Goal: Task Accomplishment & Management: Use online tool/utility

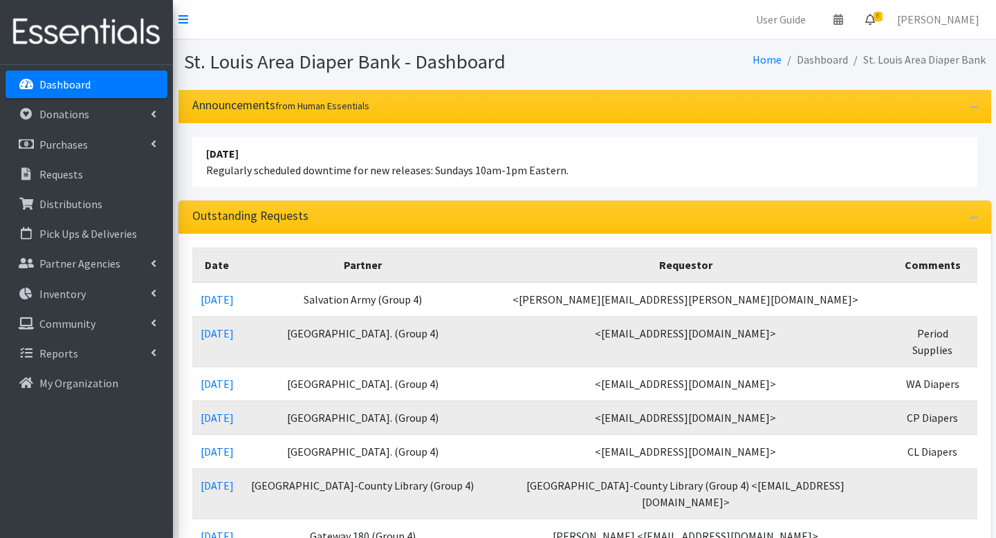
click at [882, 20] on span "8" at bounding box center [877, 17] width 9 height 10
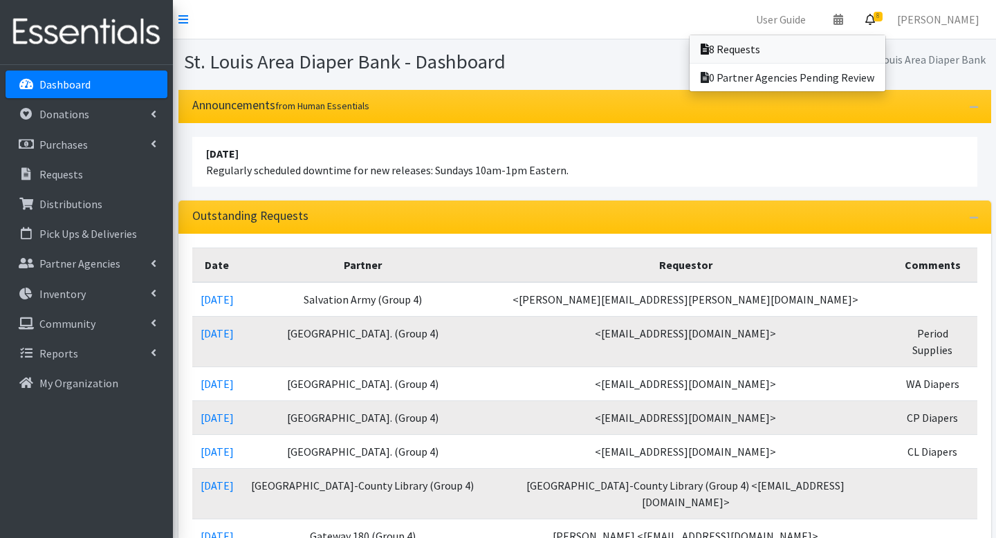
click at [866, 40] on link "8 Requests" at bounding box center [787, 49] width 196 height 28
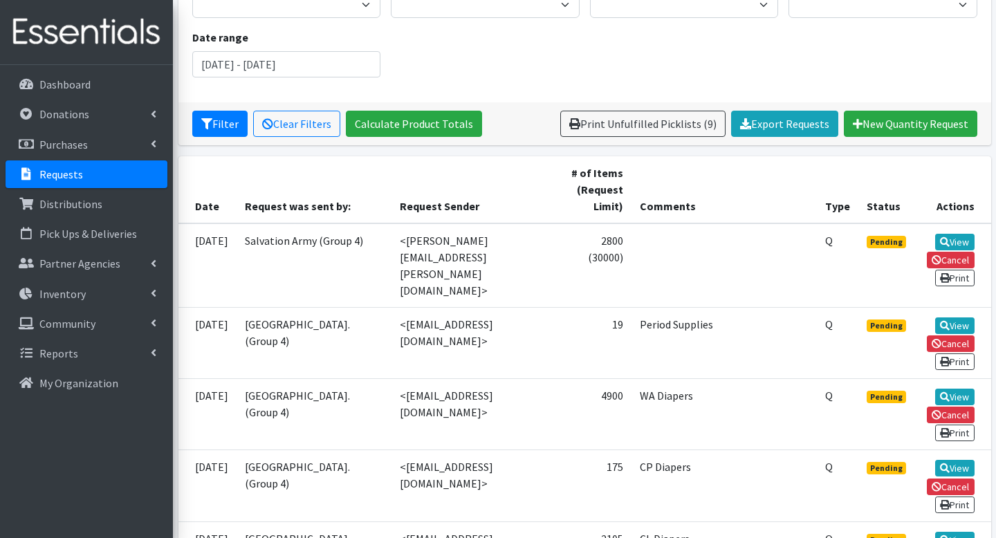
scroll to position [194, 0]
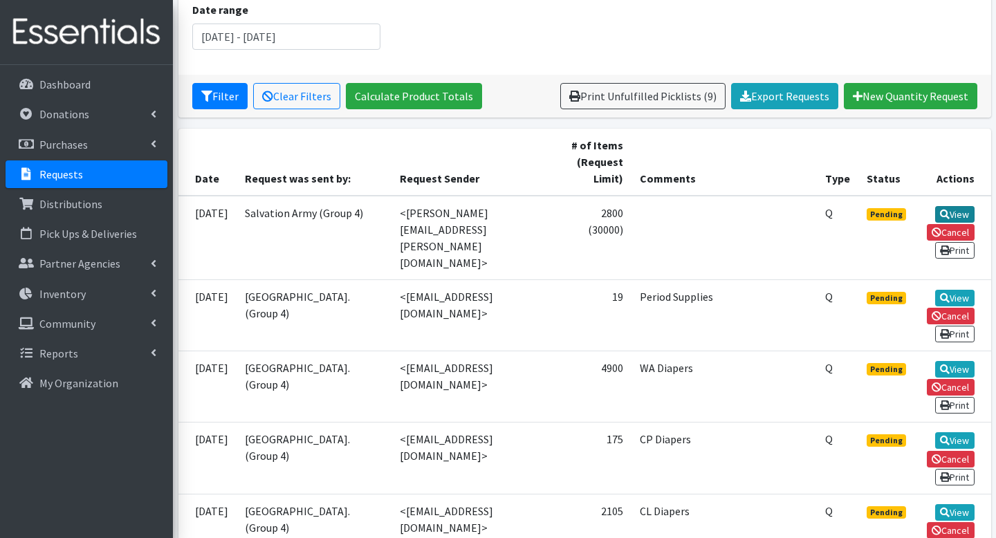
click at [959, 210] on link "View" at bounding box center [954, 214] width 39 height 17
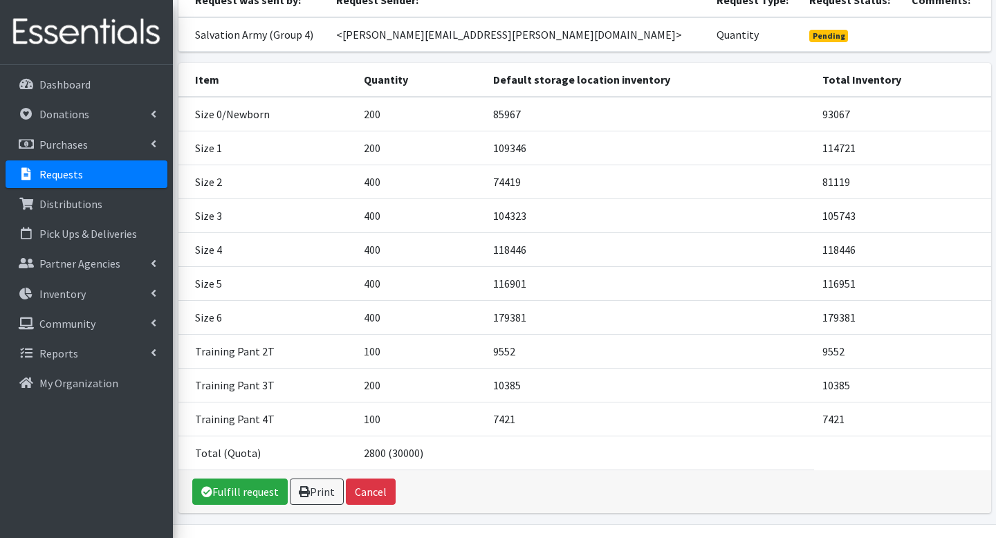
scroll to position [166, 0]
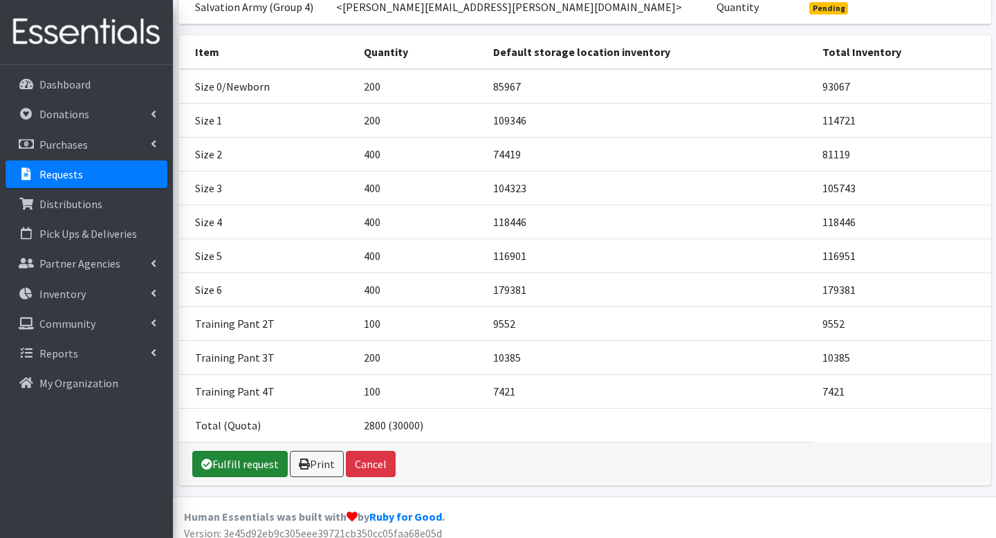
click at [221, 463] on link "Fulfill request" at bounding box center [239, 464] width 95 height 26
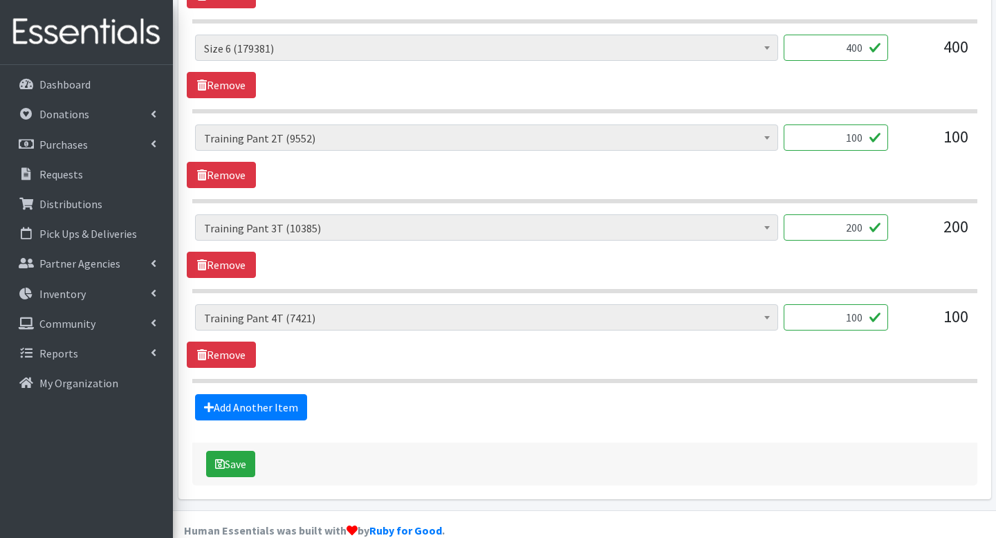
scroll to position [1199, 0]
click at [243, 450] on button "Save" at bounding box center [230, 463] width 49 height 26
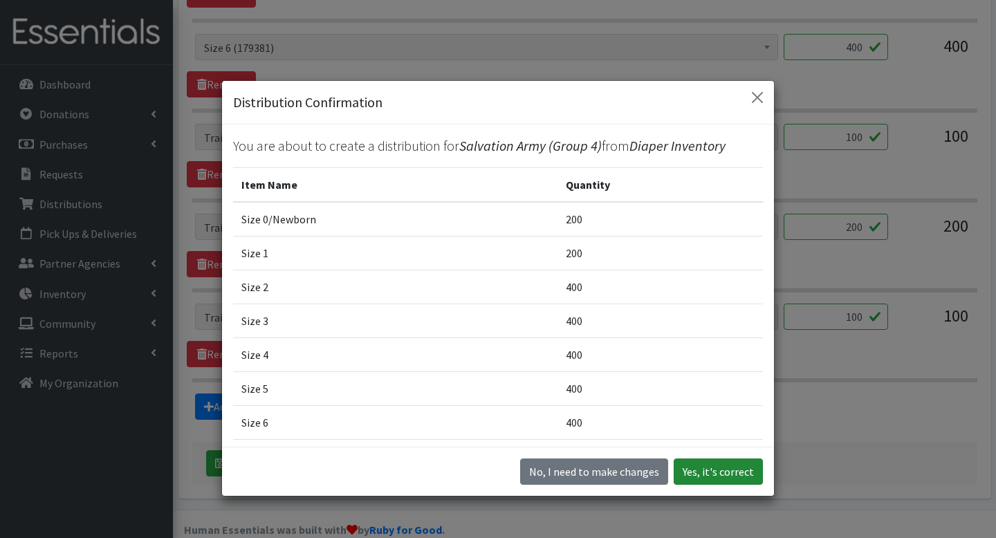
click at [708, 467] on button "Yes, it's correct" at bounding box center [718, 471] width 89 height 26
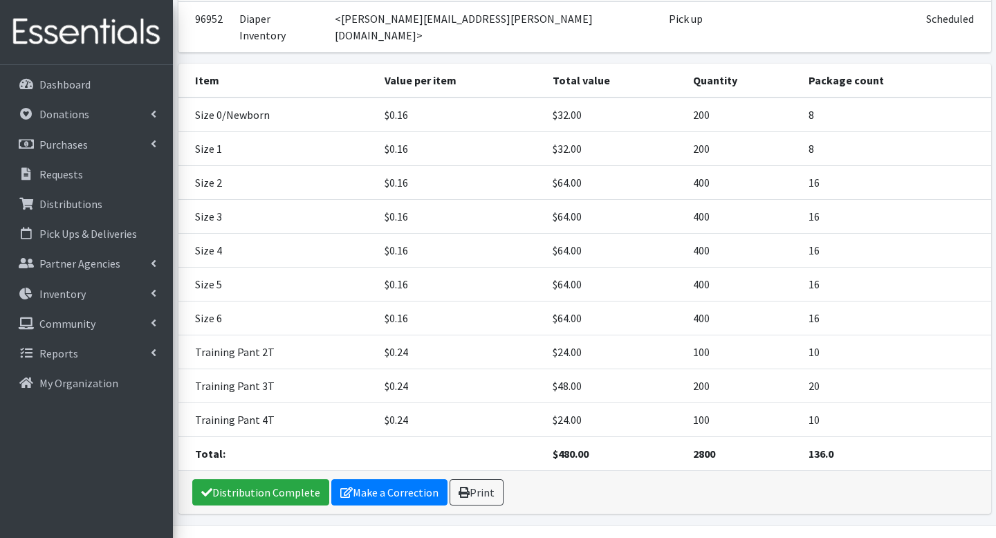
scroll to position [214, 0]
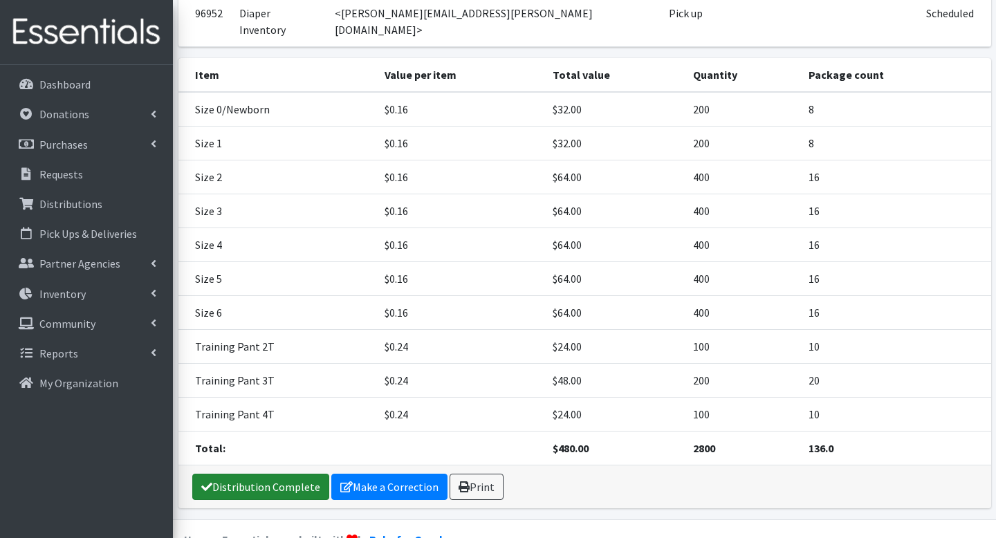
click at [299, 474] on link "Distribution Complete" at bounding box center [260, 487] width 137 height 26
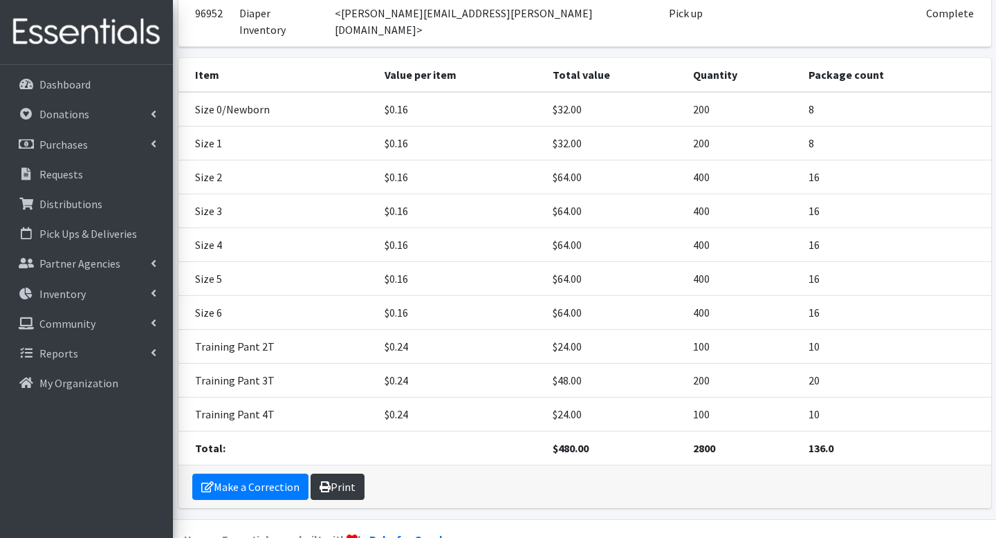
click at [335, 474] on link "Print" at bounding box center [337, 487] width 54 height 26
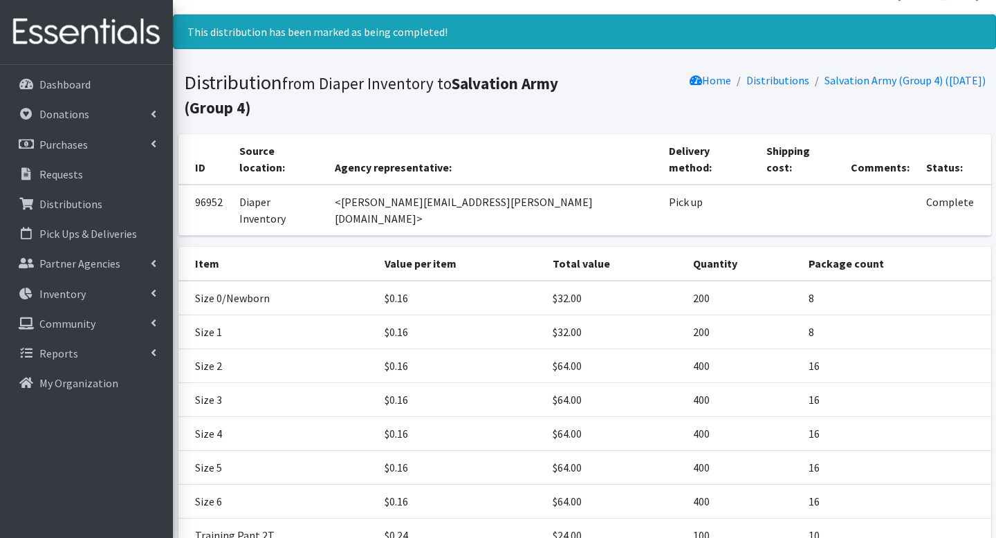
scroll to position [0, 0]
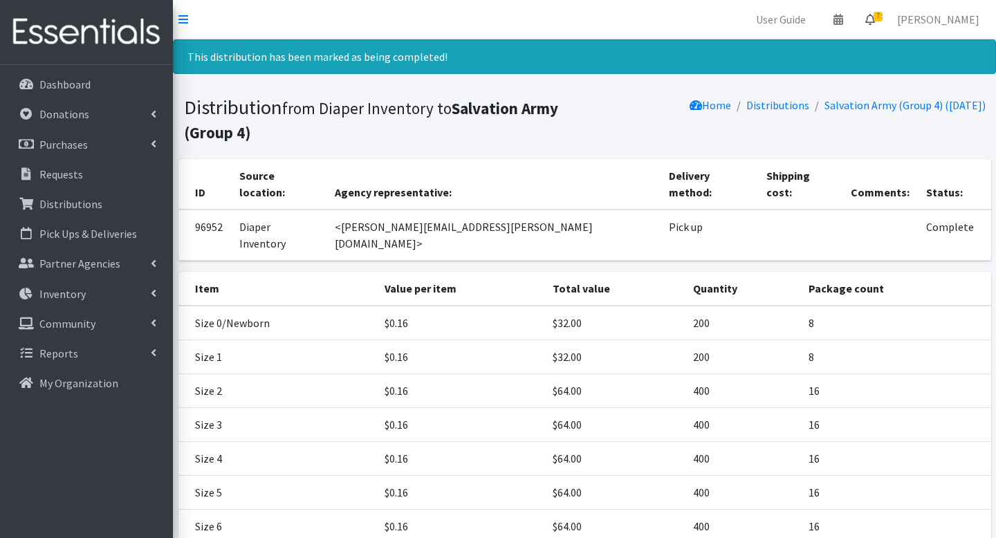
click at [875, 19] on icon at bounding box center [870, 19] width 10 height 11
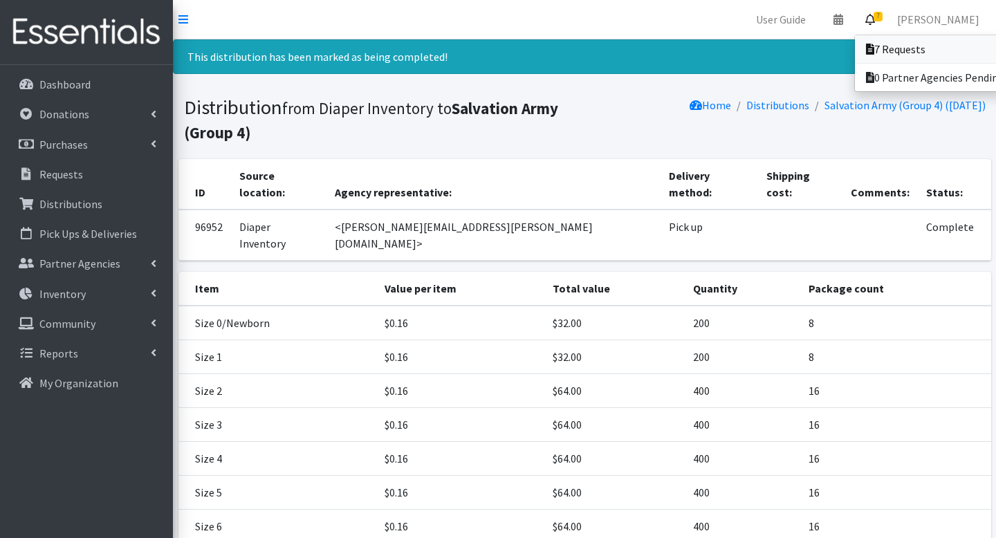
click at [865, 42] on link "7 Requests" at bounding box center [951, 49] width 192 height 28
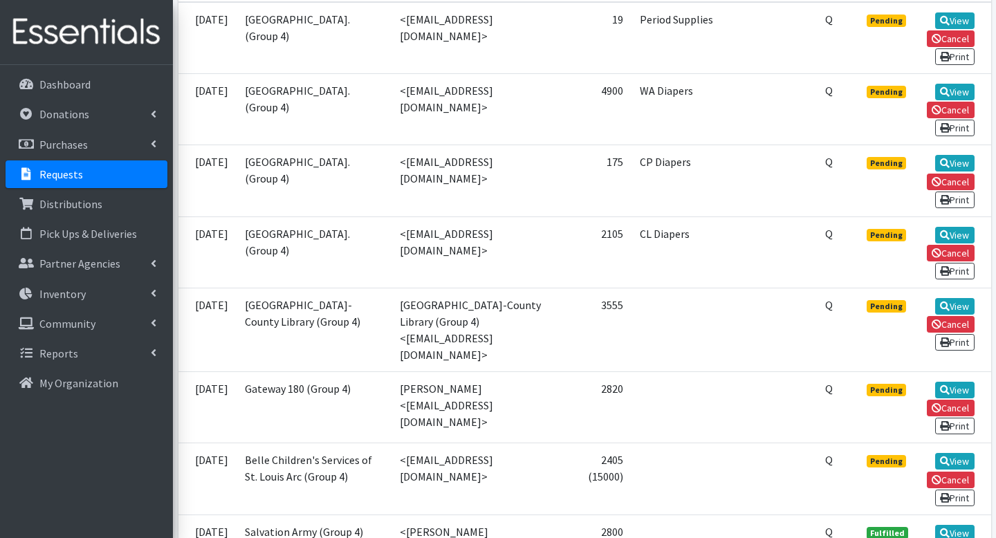
scroll to position [360, 0]
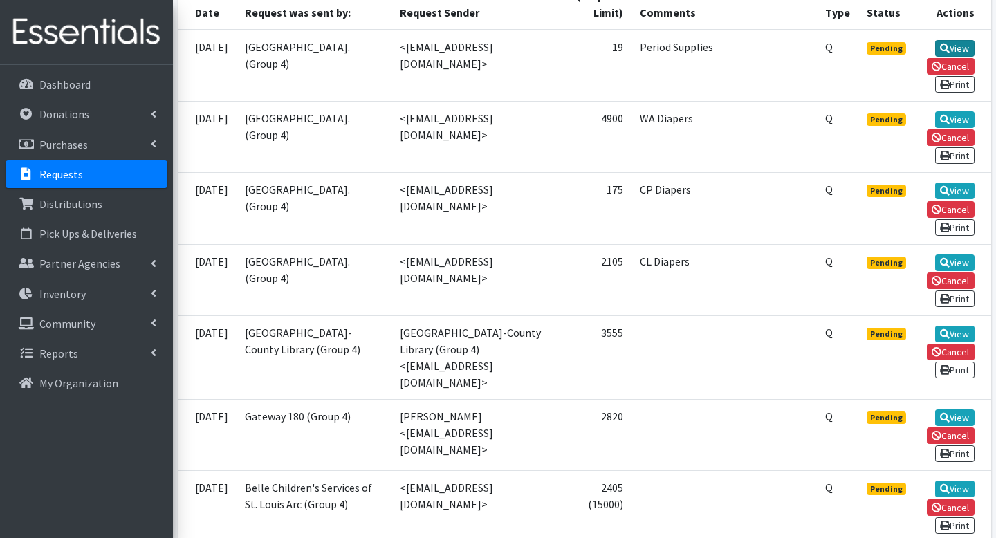
click at [948, 45] on link "View" at bounding box center [954, 48] width 39 height 17
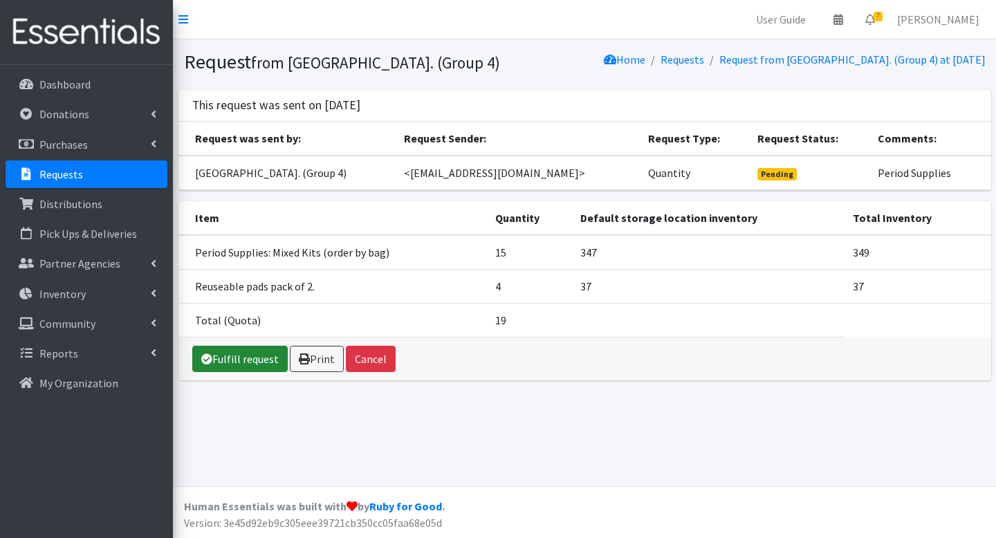
click at [251, 372] on link "Fulfill request" at bounding box center [239, 359] width 95 height 26
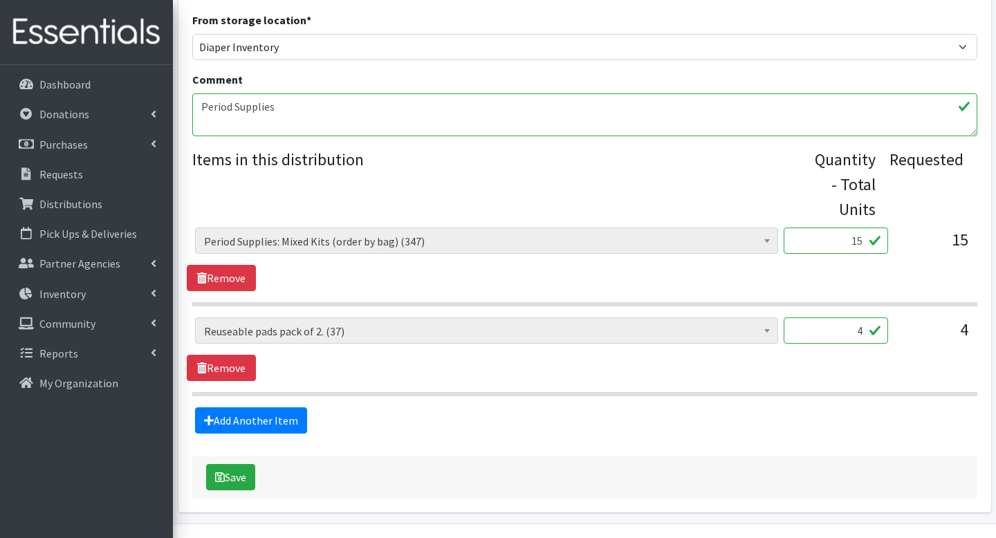
scroll to position [480, 0]
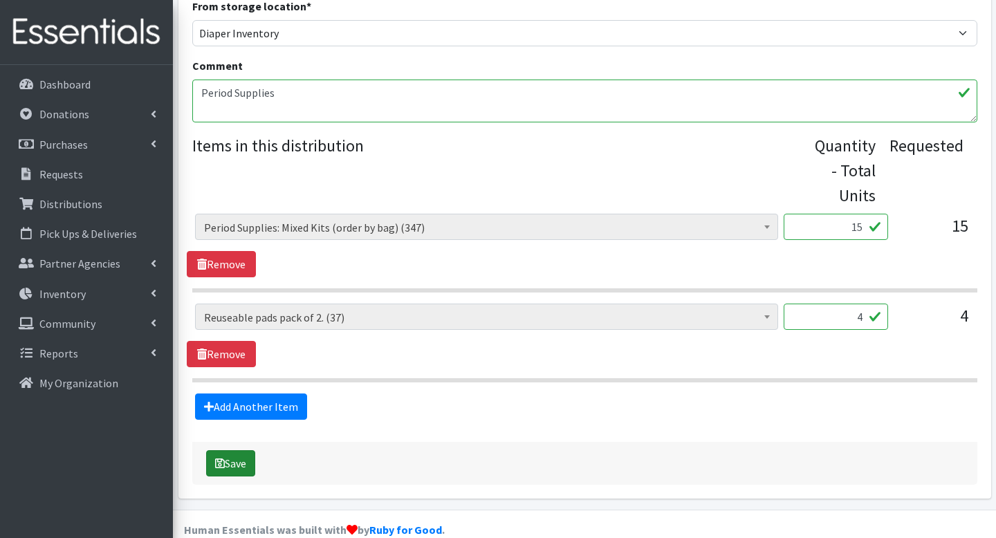
click at [238, 450] on button "Save" at bounding box center [230, 463] width 49 height 26
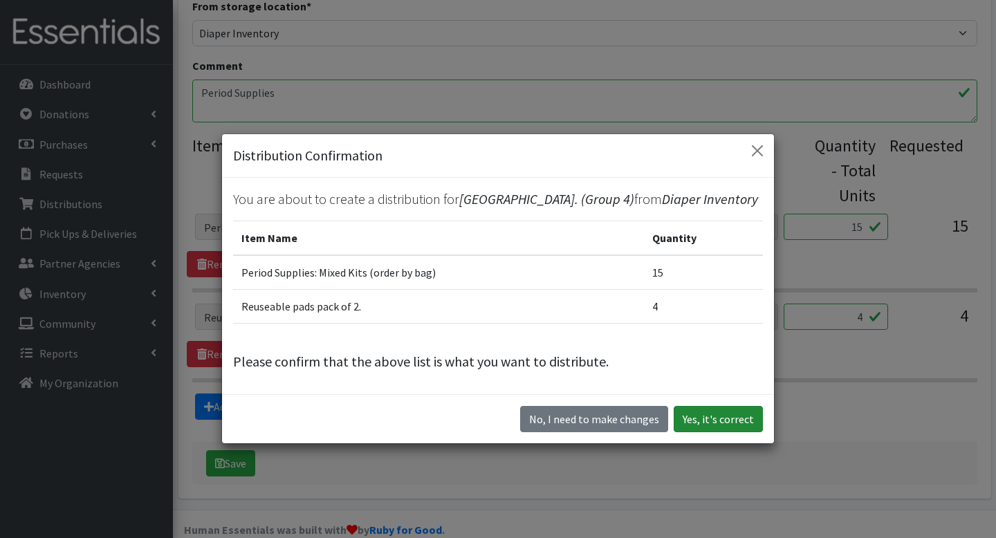
click at [719, 432] on button "Yes, it's correct" at bounding box center [718, 419] width 89 height 26
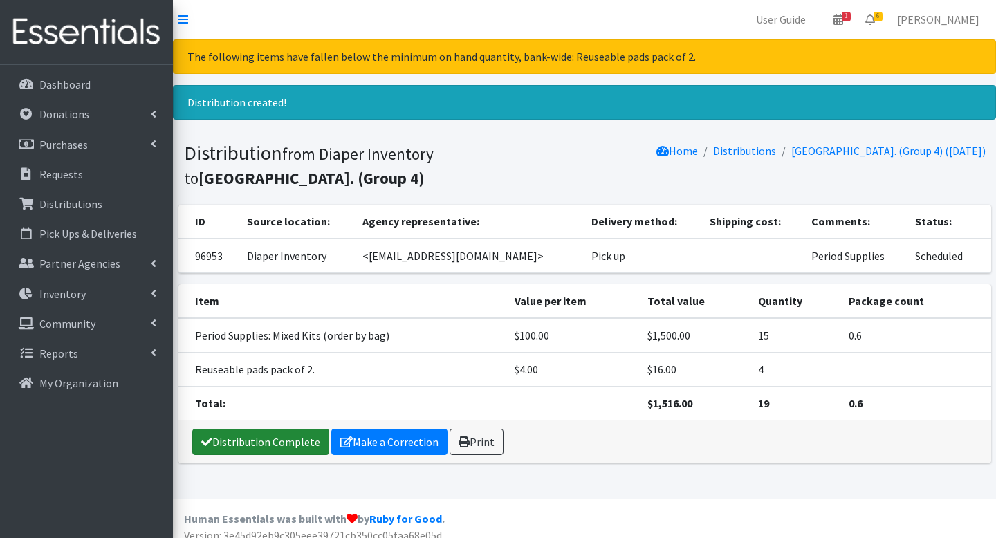
click at [287, 442] on link "Distribution Complete" at bounding box center [260, 442] width 137 height 26
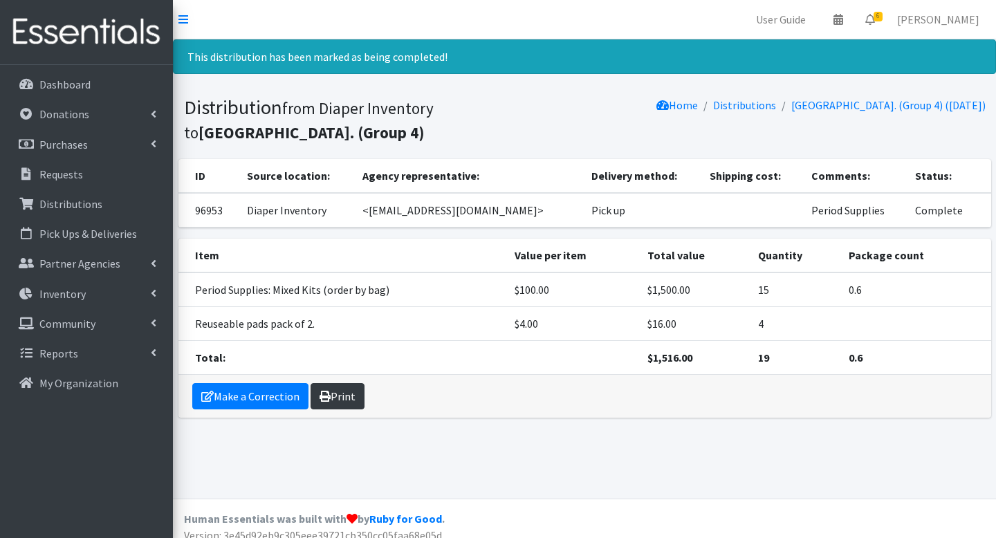
click at [351, 404] on link "Print" at bounding box center [337, 396] width 54 height 26
click at [875, 19] on icon at bounding box center [870, 19] width 10 height 11
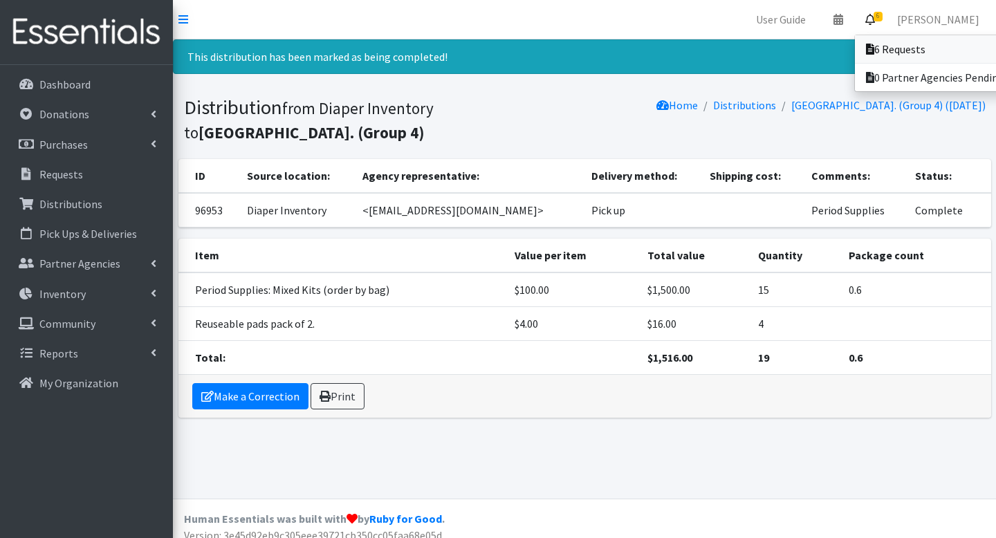
click at [874, 44] on icon at bounding box center [870, 49] width 8 height 11
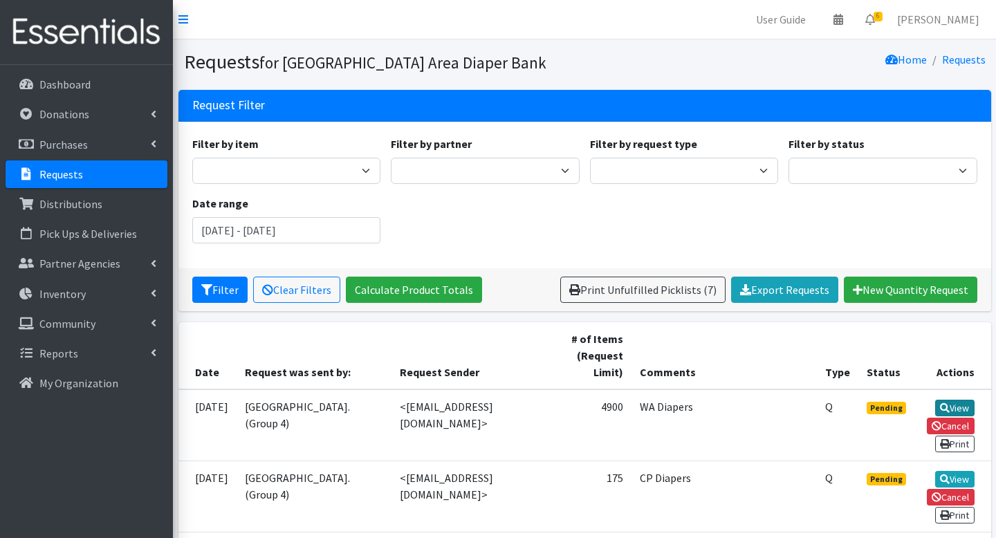
click at [951, 407] on link "View" at bounding box center [954, 408] width 39 height 17
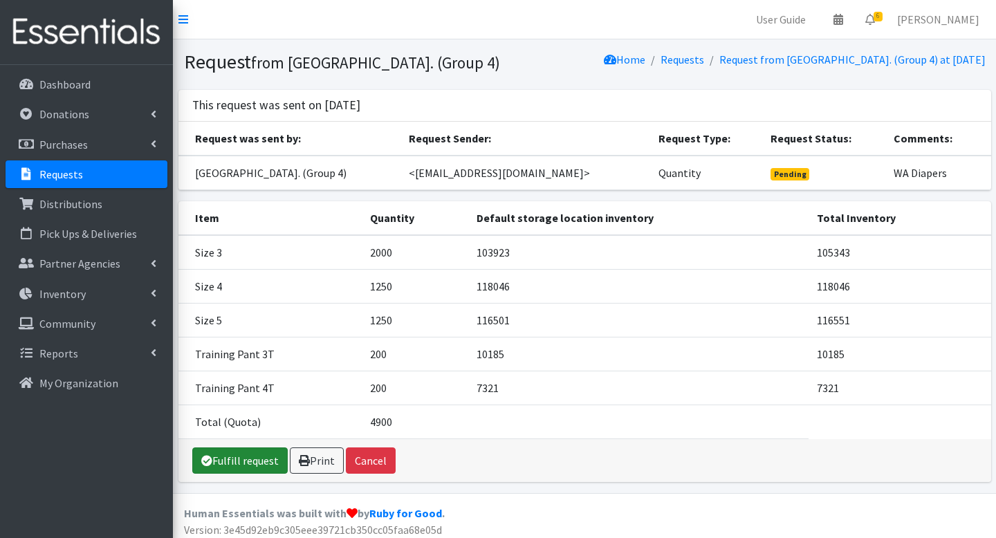
click at [251, 474] on link "Fulfill request" at bounding box center [239, 460] width 95 height 26
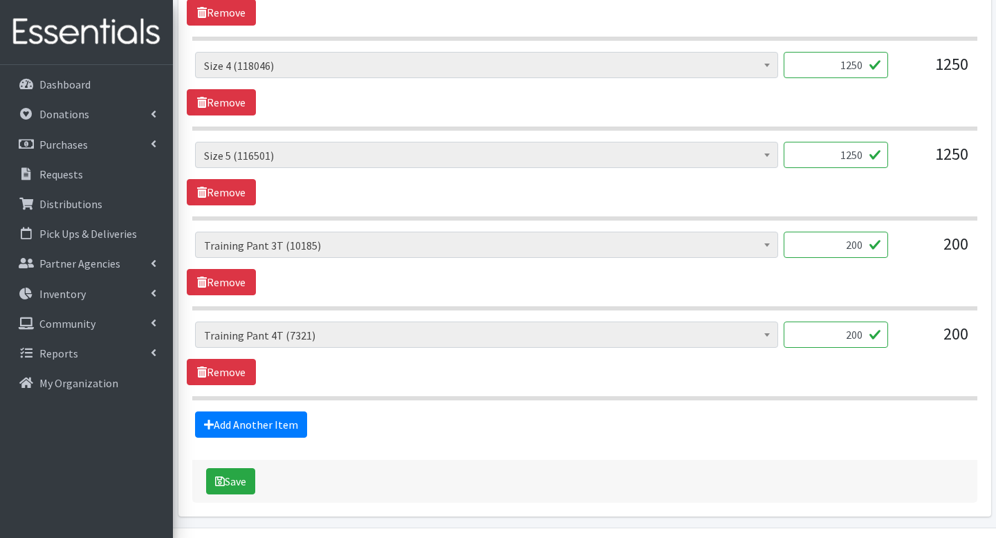
scroll to position [750, 0]
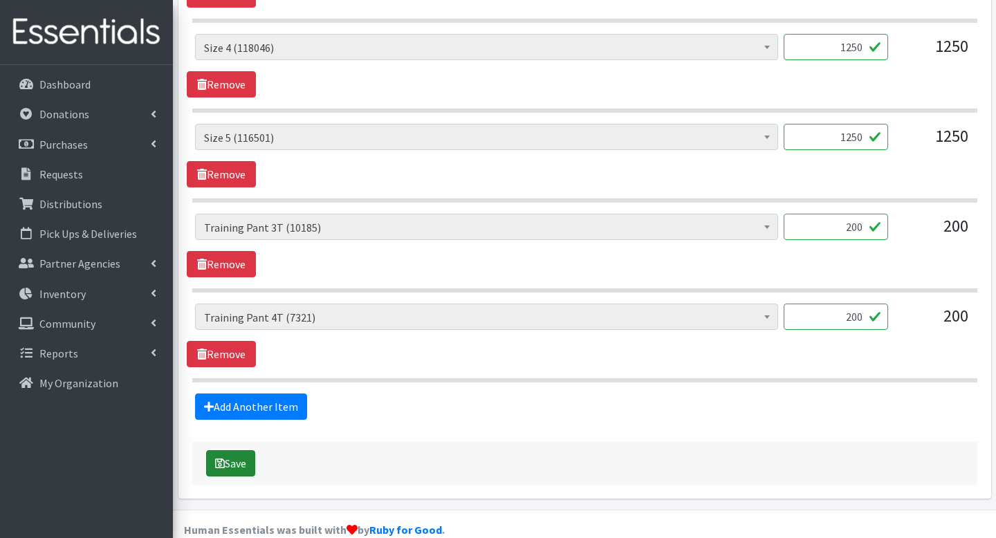
click at [236, 450] on button "Save" at bounding box center [230, 463] width 49 height 26
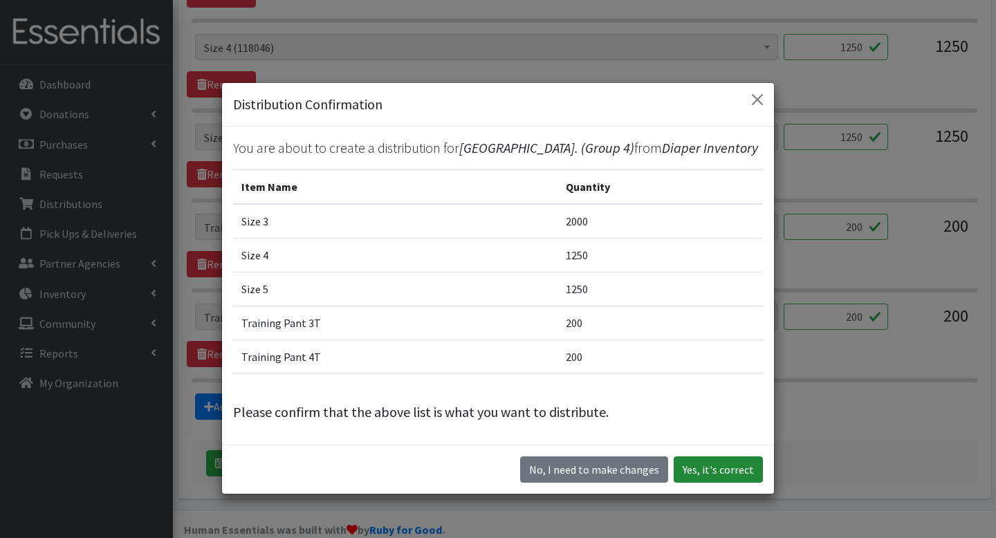
click at [701, 479] on button "Yes, it's correct" at bounding box center [718, 469] width 89 height 26
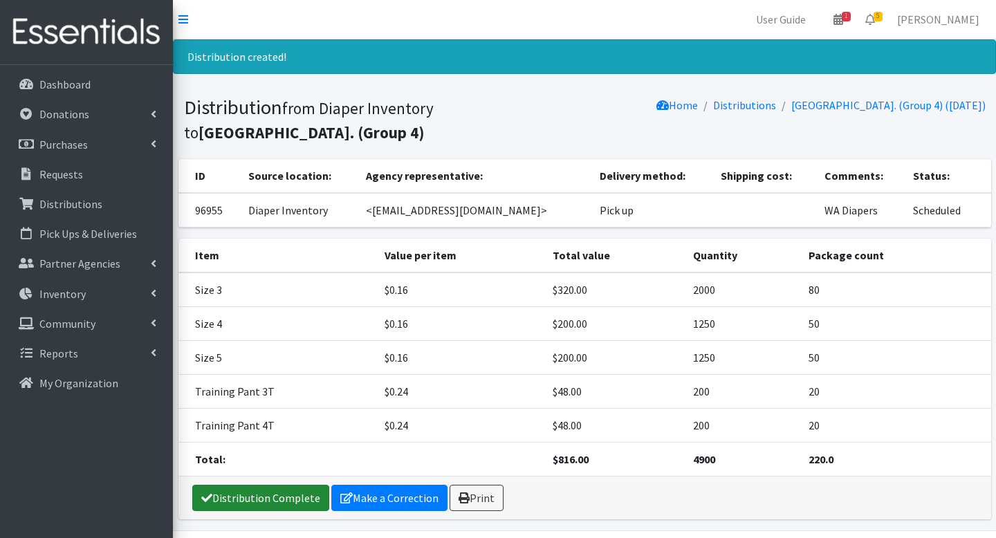
click at [289, 490] on link "Distribution Complete" at bounding box center [260, 498] width 137 height 26
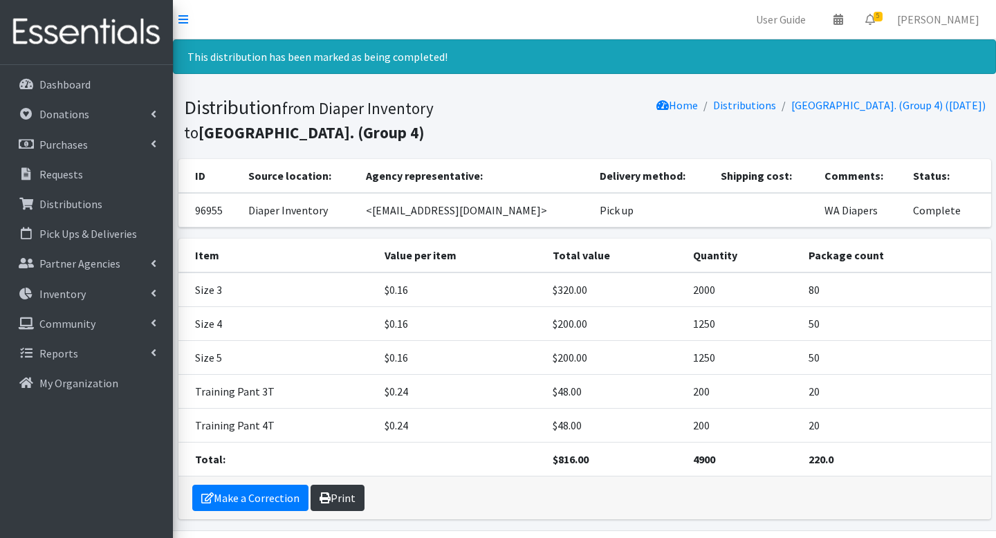
click at [351, 487] on link "Print" at bounding box center [337, 498] width 54 height 26
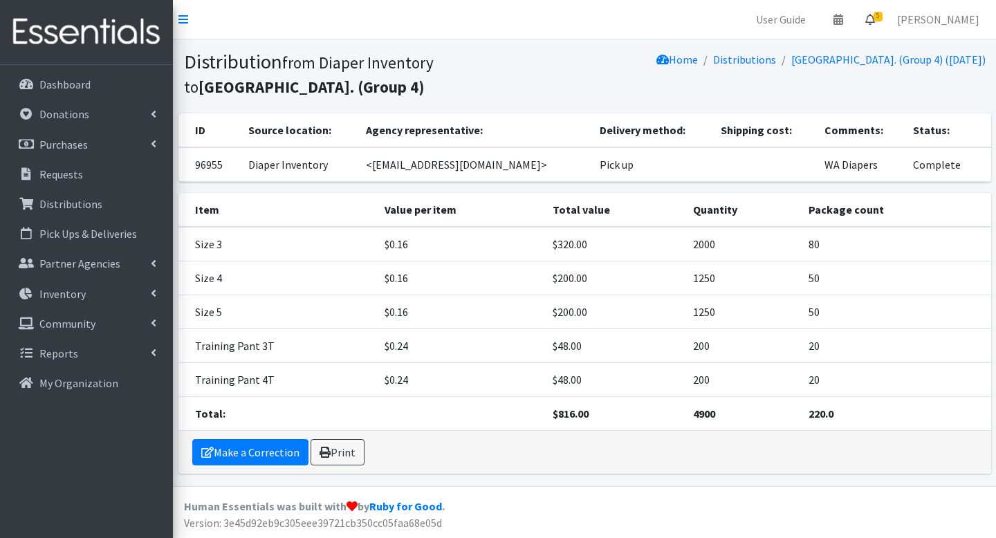
click at [875, 19] on icon at bounding box center [870, 19] width 10 height 11
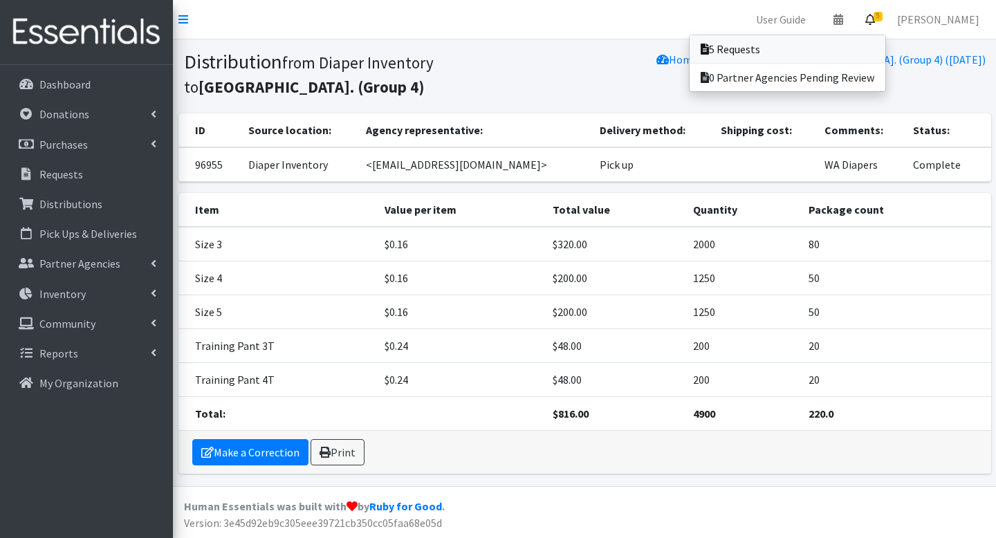
click at [877, 39] on link "5 Requests" at bounding box center [787, 49] width 196 height 28
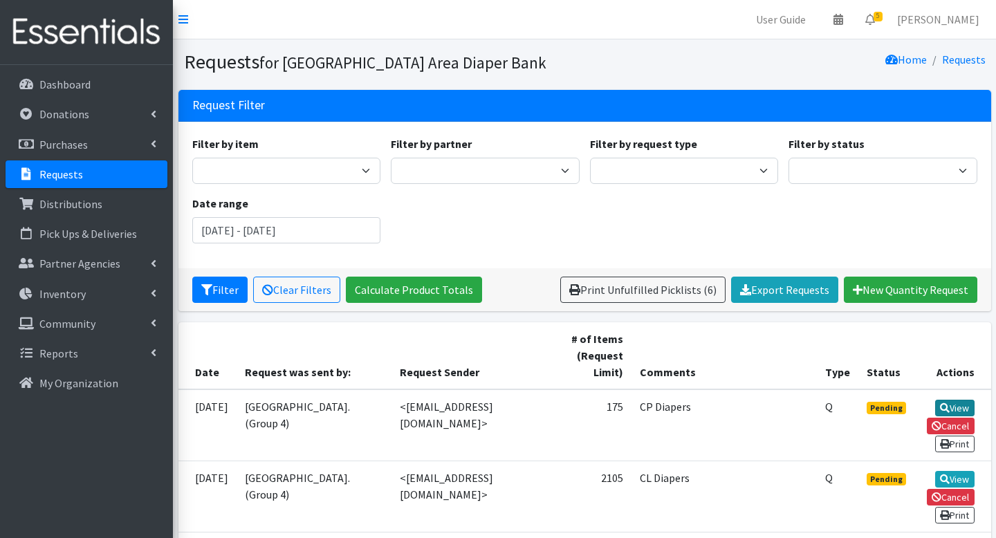
click at [943, 407] on icon at bounding box center [945, 408] width 10 height 10
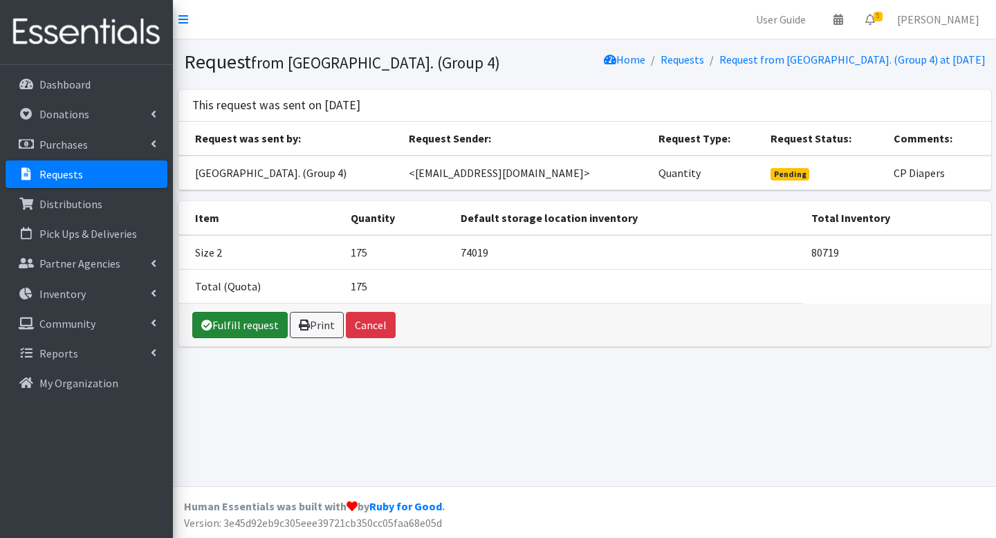
click at [254, 333] on link "Fulfill request" at bounding box center [239, 325] width 95 height 26
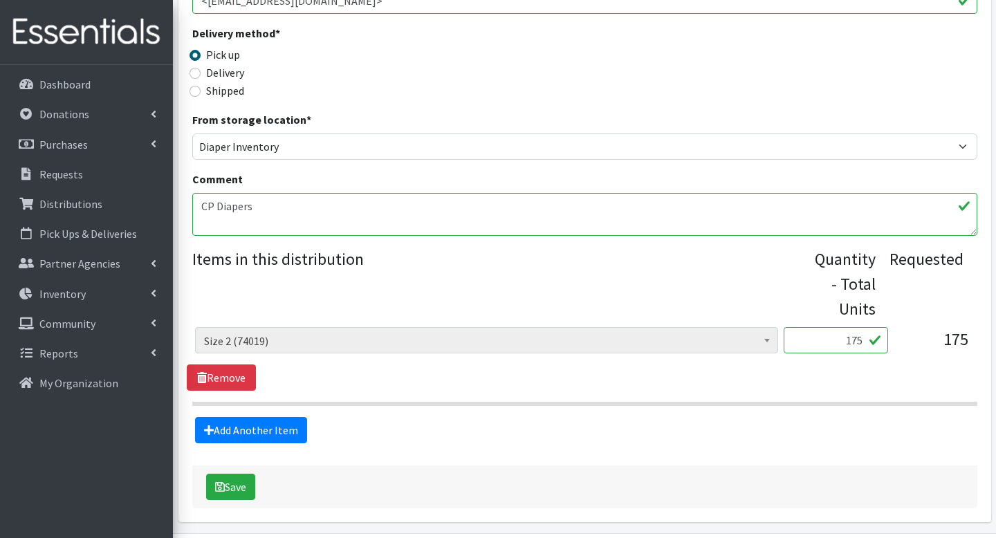
scroll to position [390, 0]
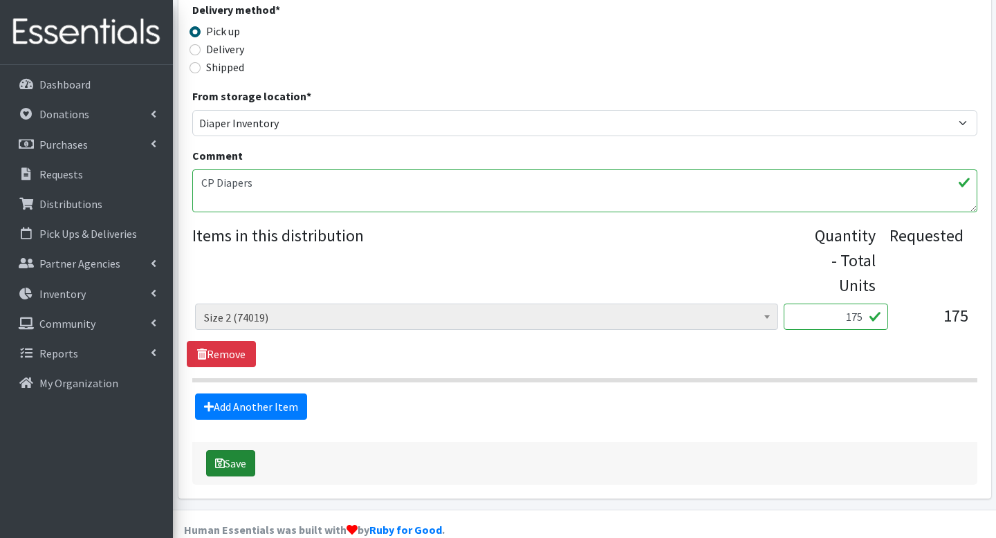
click at [237, 450] on button "Save" at bounding box center [230, 463] width 49 height 26
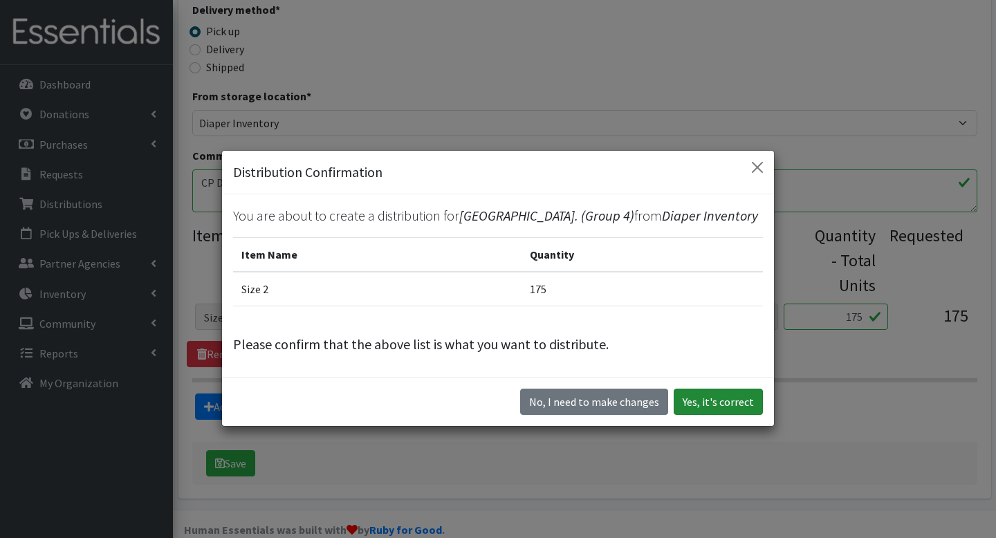
click at [694, 411] on button "Yes, it's correct" at bounding box center [718, 402] width 89 height 26
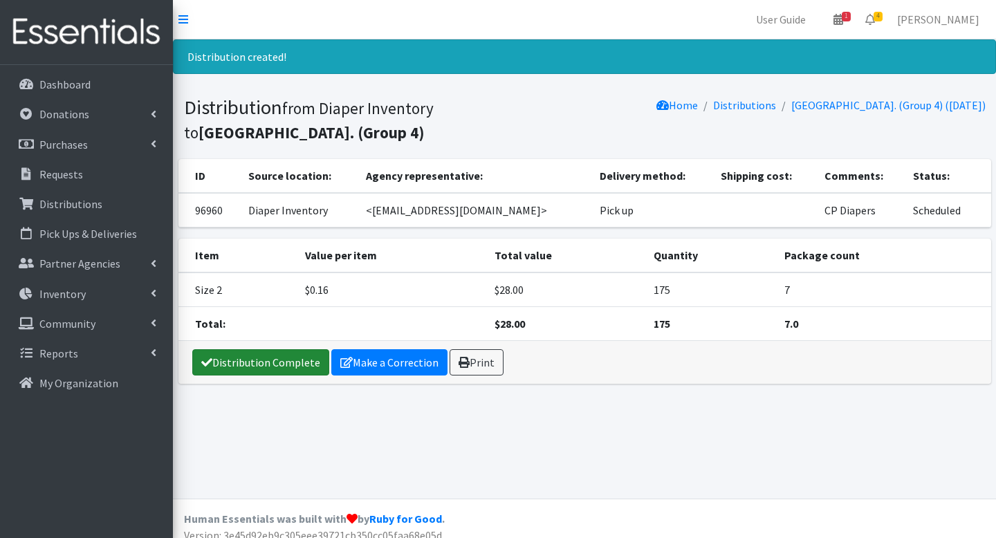
click at [243, 362] on link "Distribution Complete" at bounding box center [260, 362] width 137 height 26
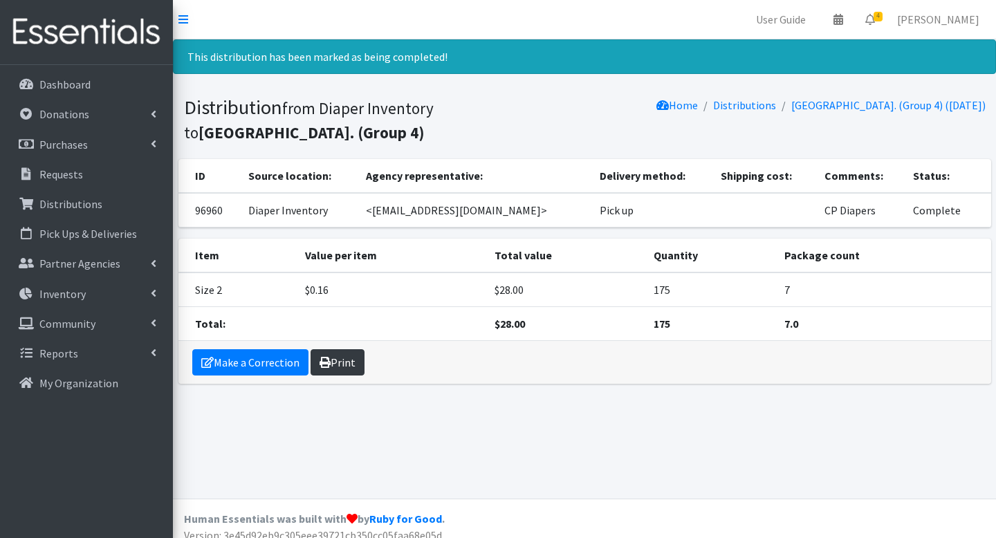
click at [342, 359] on link "Print" at bounding box center [337, 362] width 54 height 26
click at [875, 23] on icon at bounding box center [870, 19] width 10 height 11
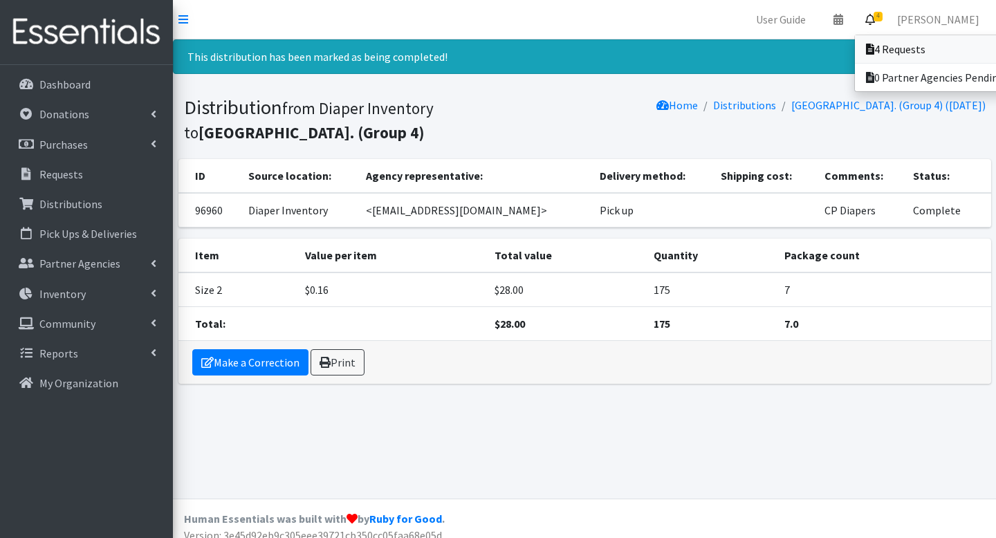
click at [886, 42] on link "4 Requests" at bounding box center [951, 49] width 192 height 28
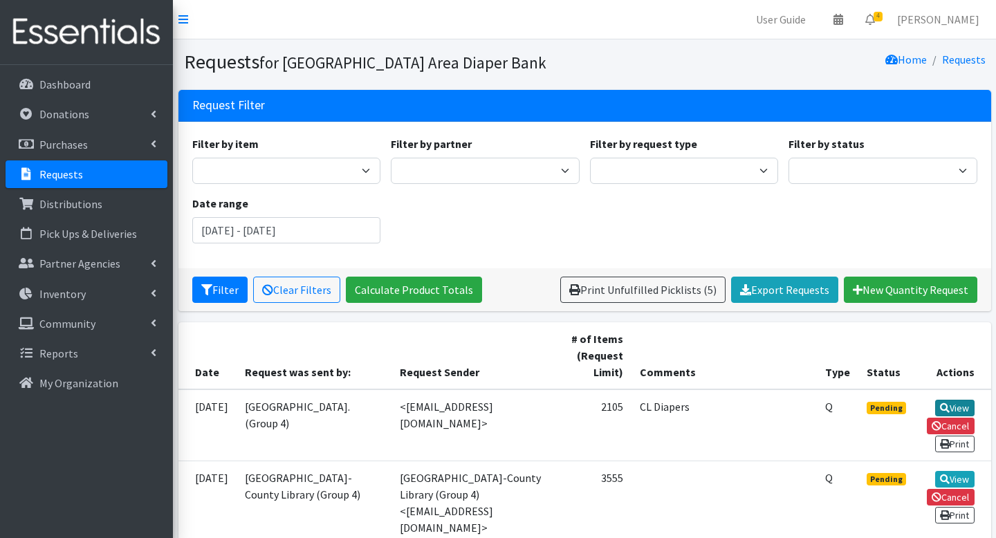
click at [949, 410] on link "View" at bounding box center [954, 408] width 39 height 17
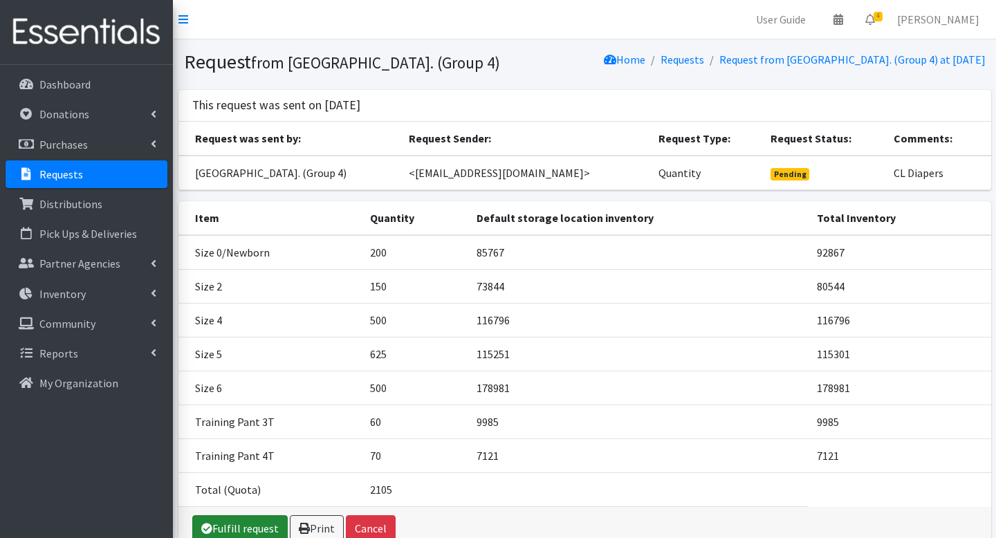
click at [256, 533] on link "Fulfill request" at bounding box center [239, 528] width 95 height 26
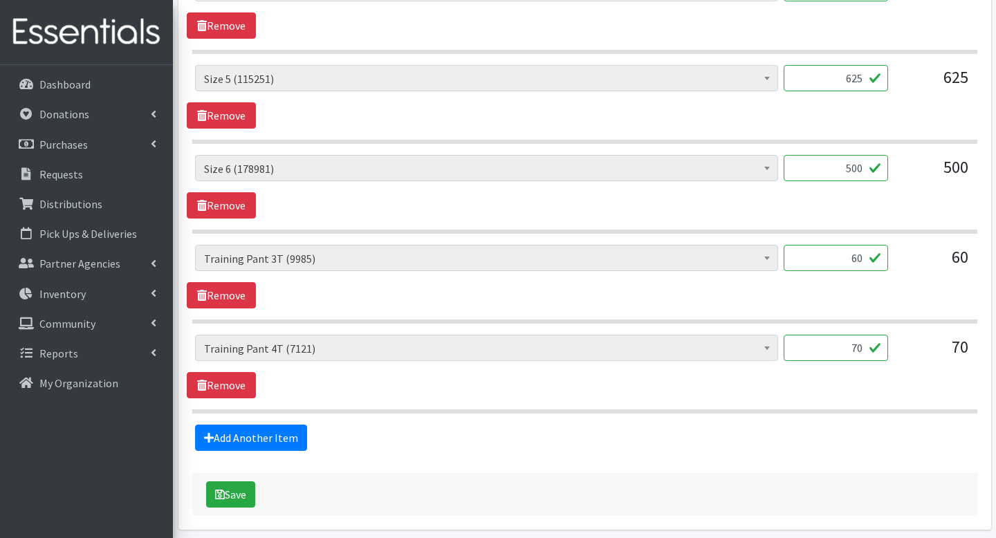
scroll to position [913, 0]
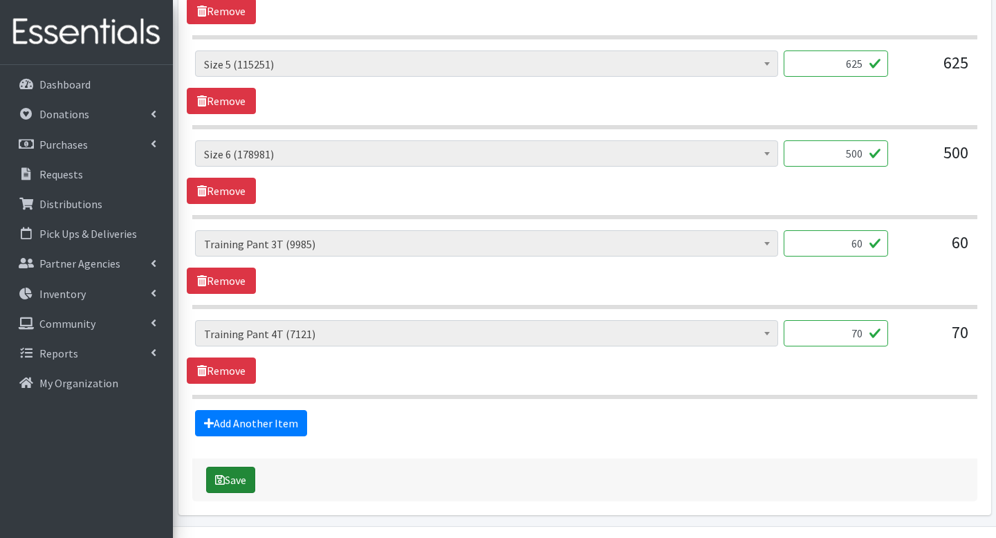
click at [227, 467] on button "Save" at bounding box center [230, 480] width 49 height 26
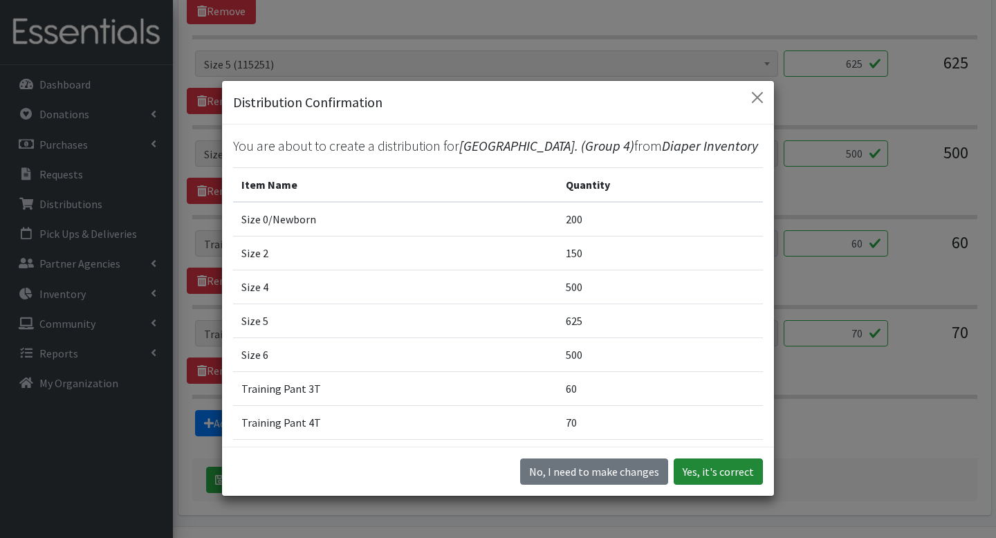
click at [703, 466] on button "Yes, it's correct" at bounding box center [718, 471] width 89 height 26
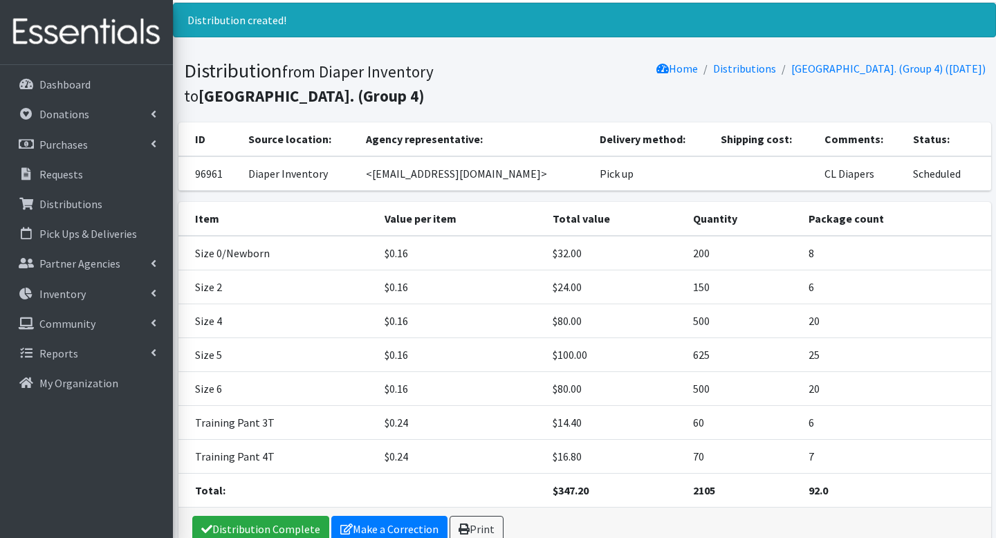
scroll to position [112, 0]
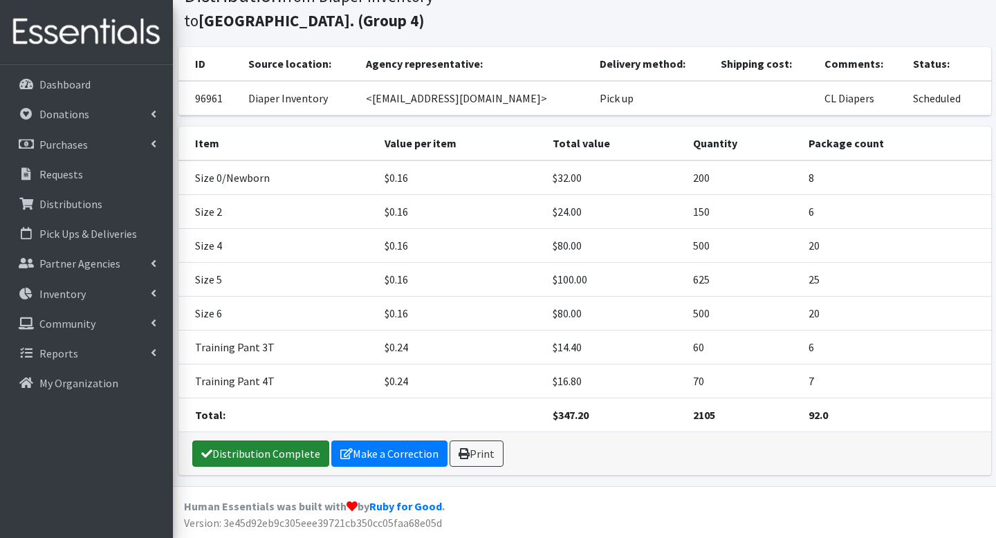
click at [261, 445] on link "Distribution Complete" at bounding box center [260, 453] width 137 height 26
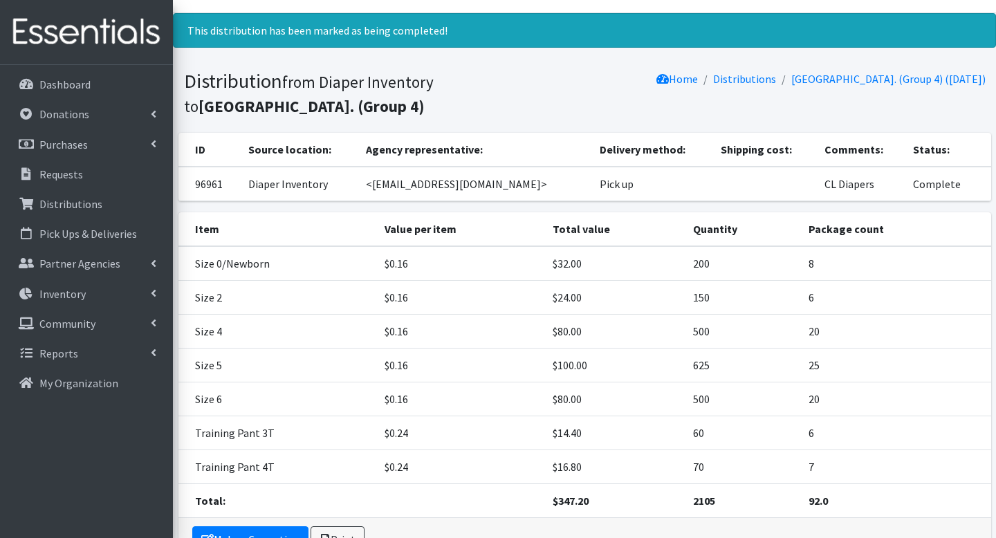
scroll to position [28, 0]
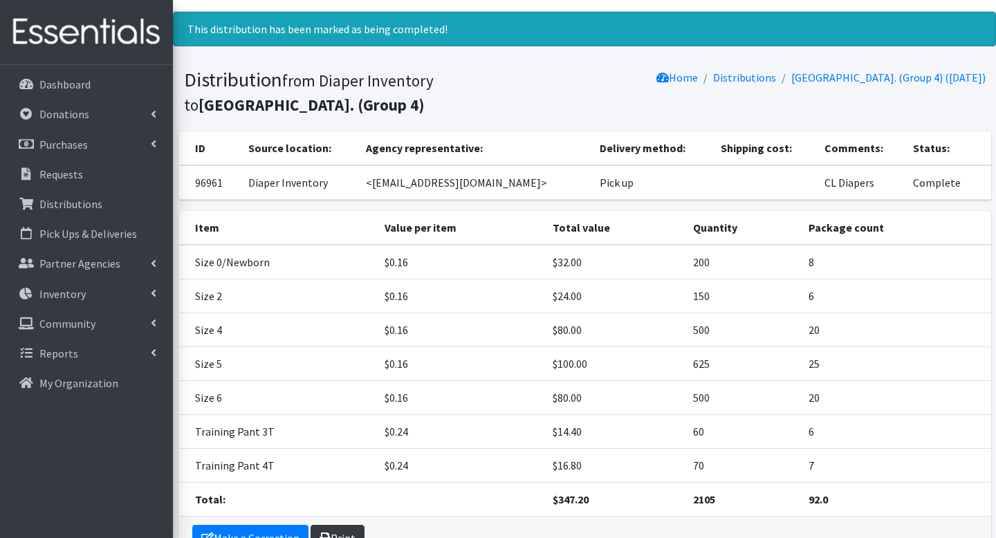
click at [331, 531] on link "Print" at bounding box center [337, 538] width 54 height 26
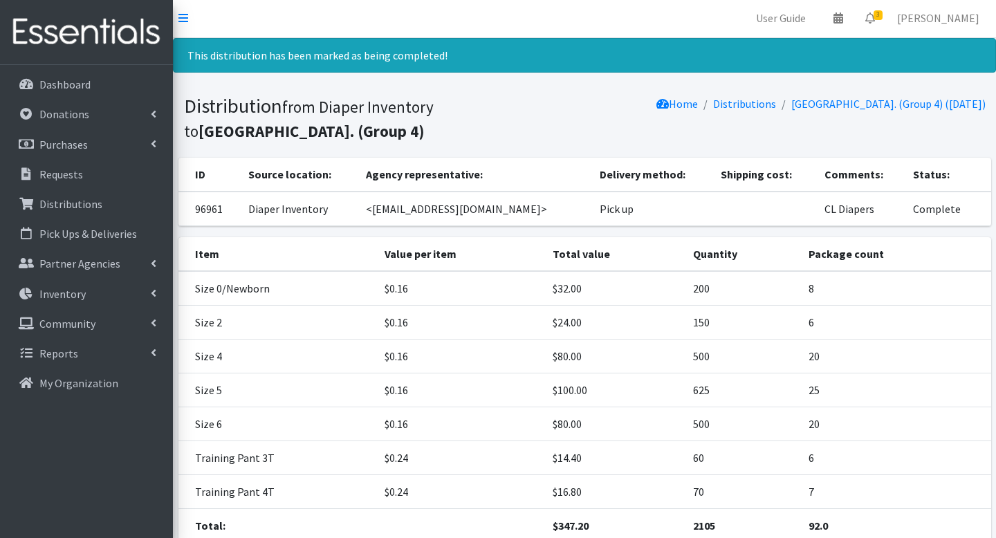
scroll to position [0, 0]
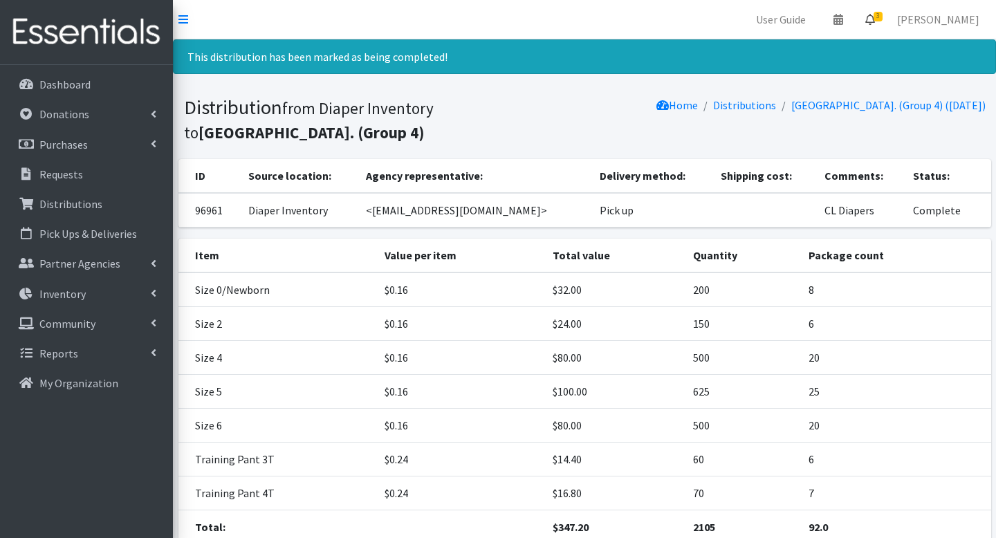
click at [873, 22] on link "3" at bounding box center [870, 20] width 32 height 28
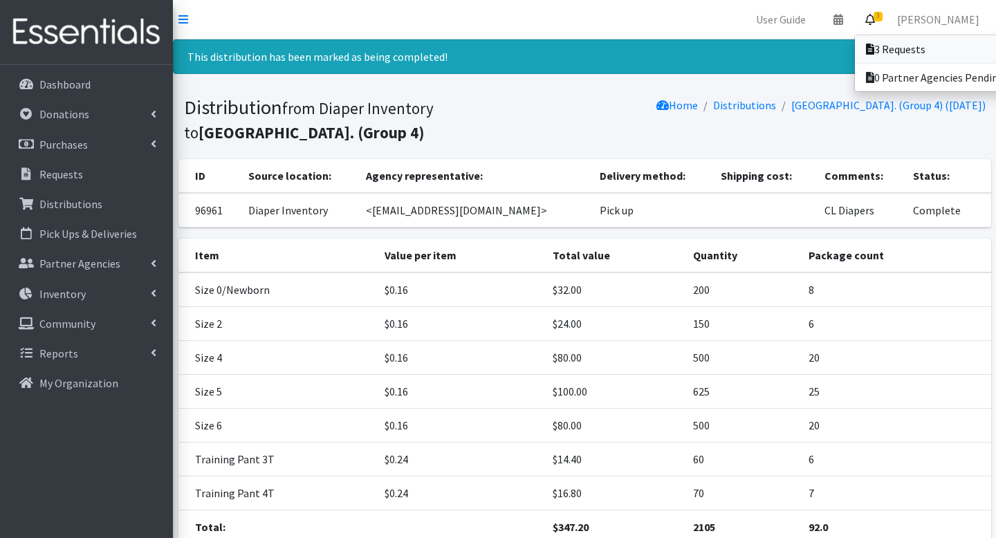
click at [872, 44] on link "3 Requests" at bounding box center [951, 49] width 192 height 28
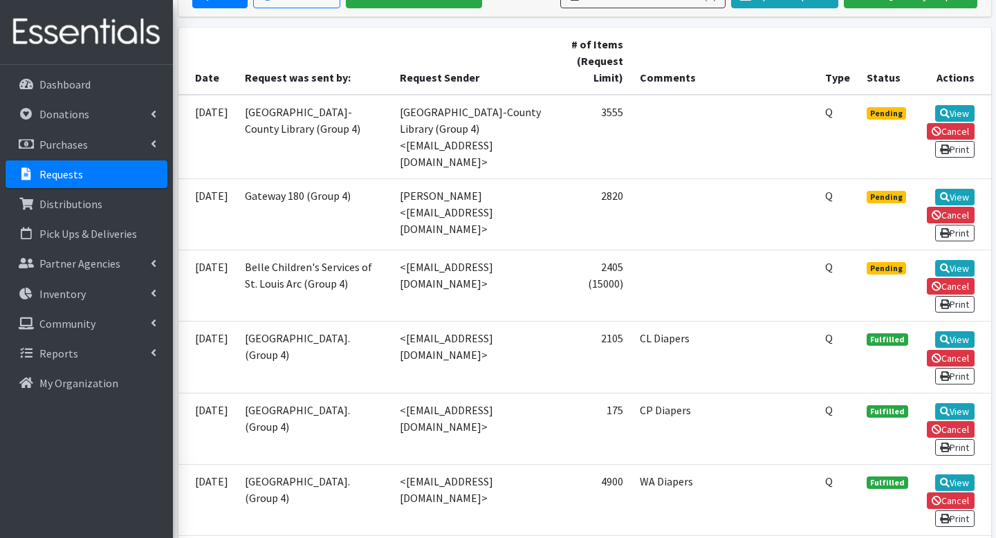
scroll to position [304, 0]
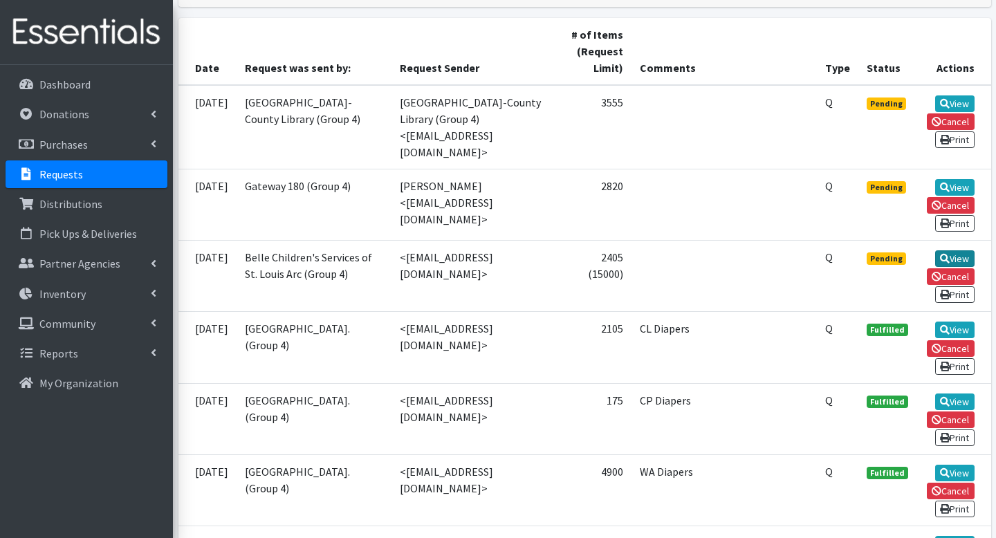
click at [940, 254] on icon at bounding box center [945, 259] width 10 height 10
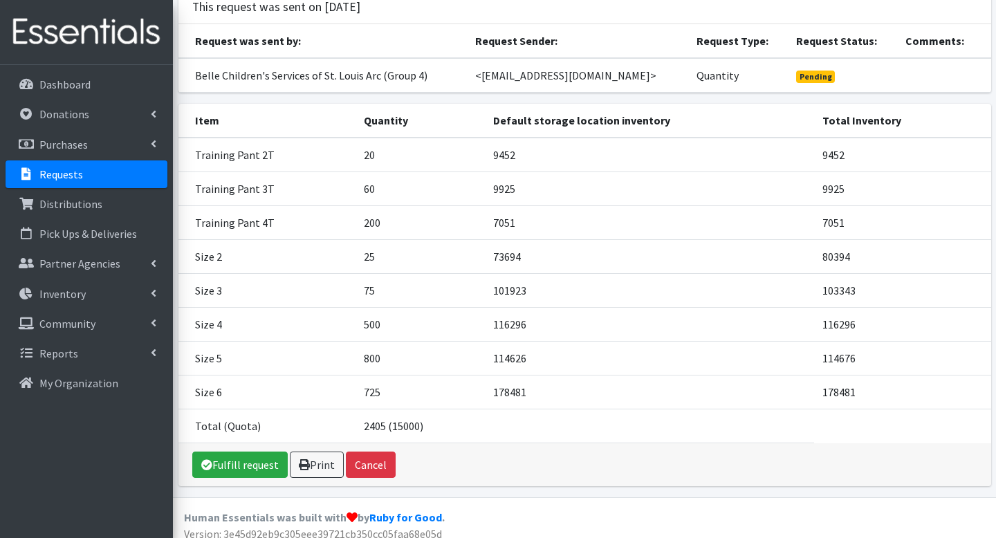
scroll to position [145, 0]
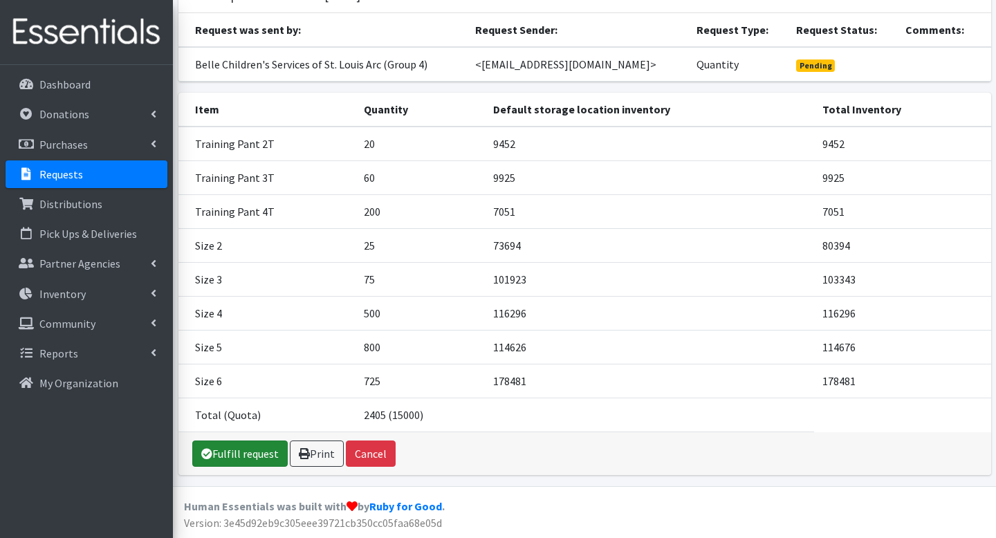
click at [204, 448] on icon at bounding box center [206, 453] width 11 height 11
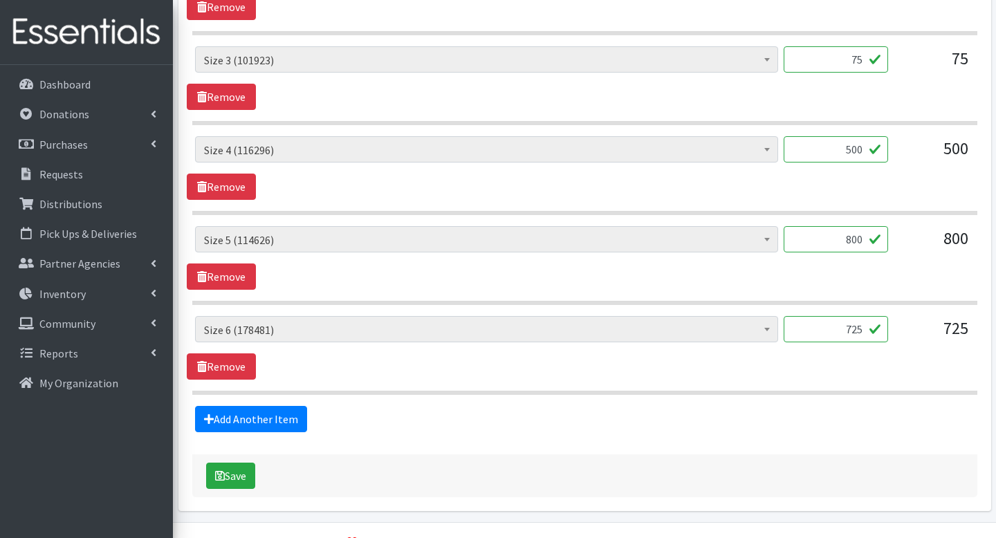
scroll to position [1019, 0]
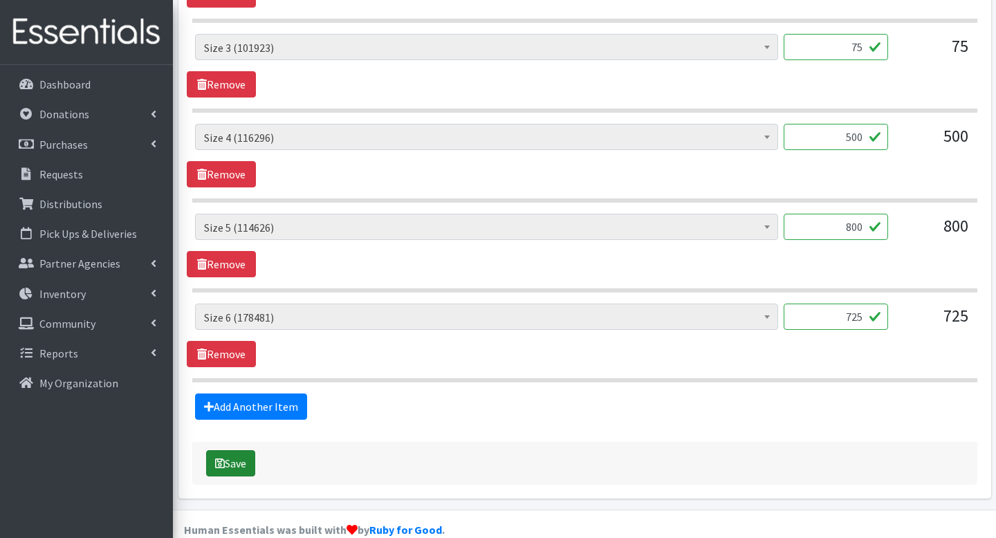
click at [241, 450] on button "Save" at bounding box center [230, 463] width 49 height 26
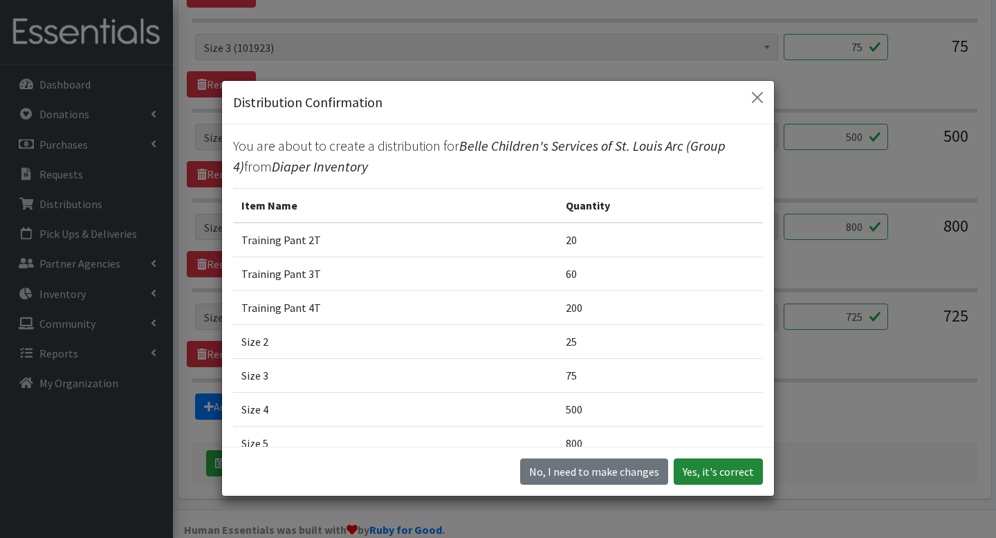
click at [698, 477] on button "Yes, it's correct" at bounding box center [718, 471] width 89 height 26
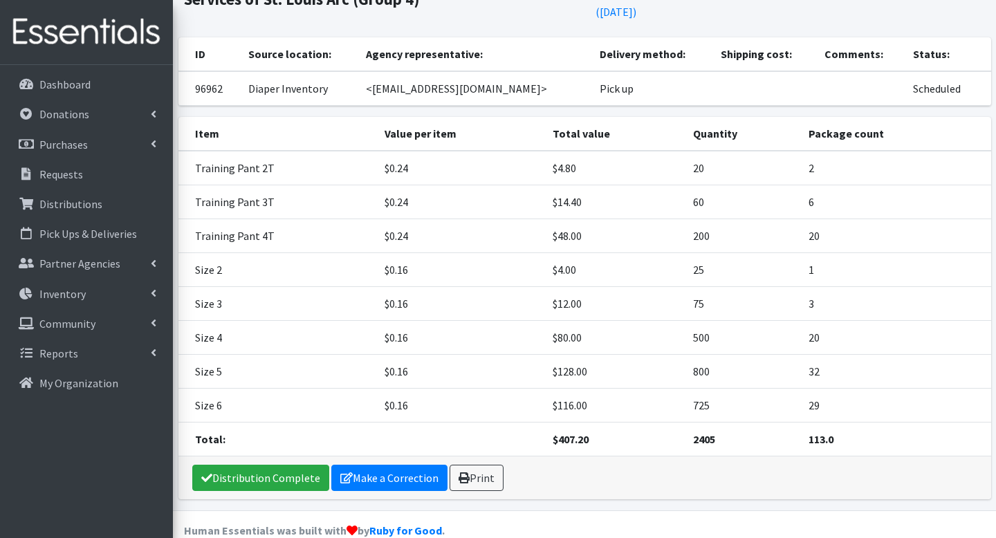
scroll to position [146, 0]
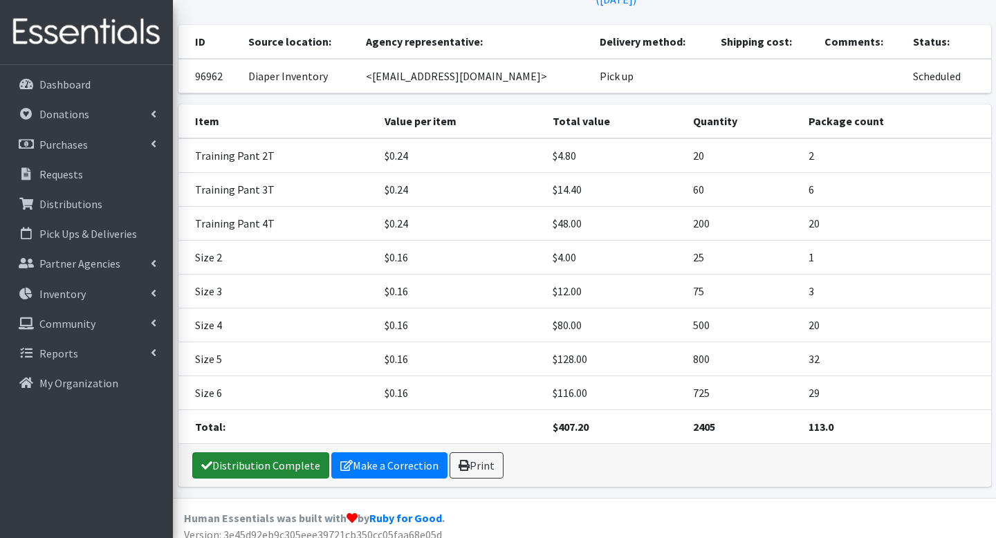
click at [301, 456] on link "Distribution Complete" at bounding box center [260, 465] width 137 height 26
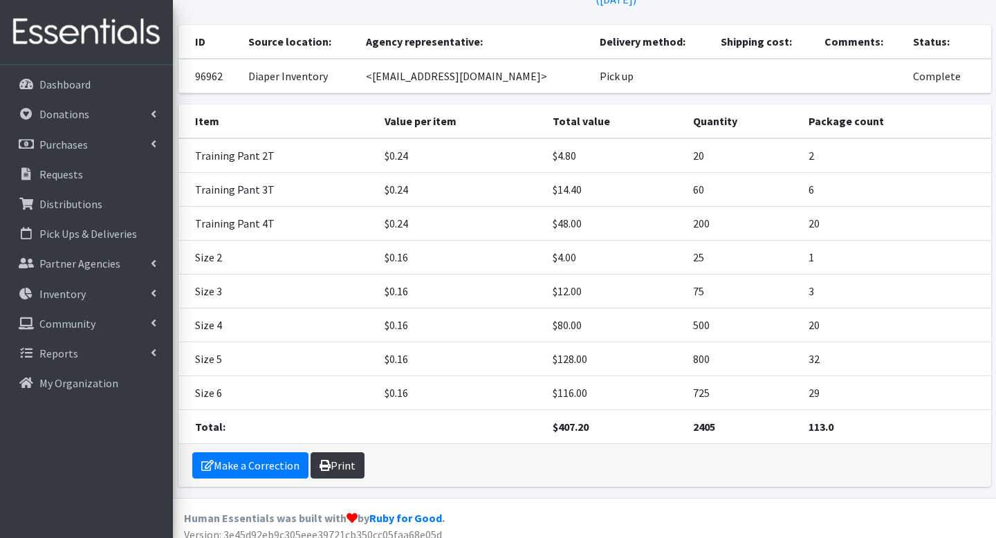
click at [360, 452] on link "Print" at bounding box center [337, 465] width 54 height 26
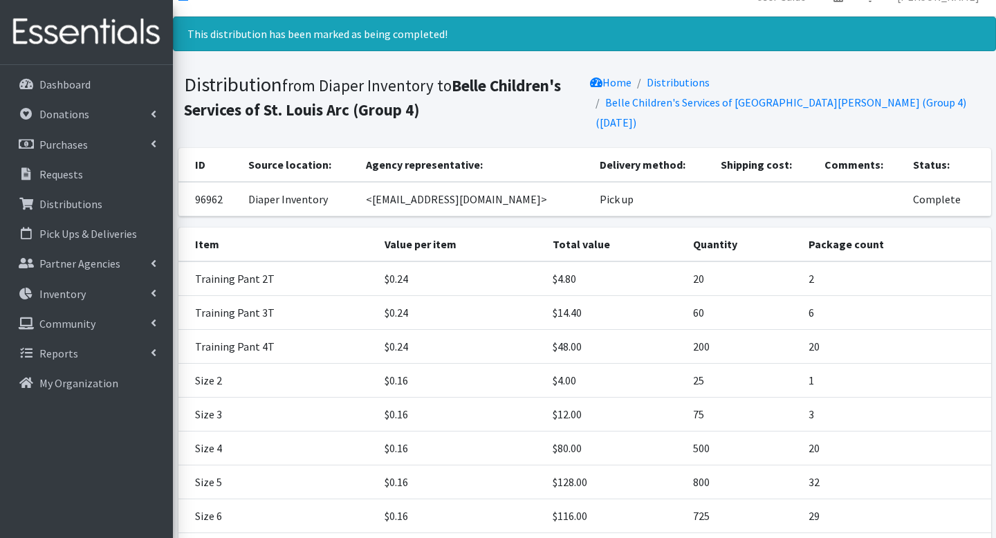
scroll to position [0, 0]
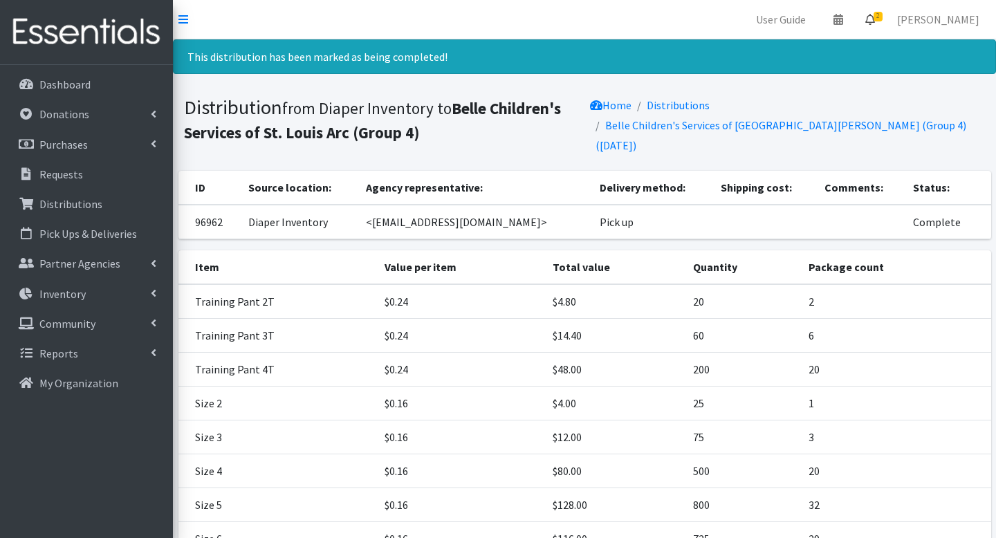
click at [875, 24] on icon at bounding box center [870, 19] width 10 height 11
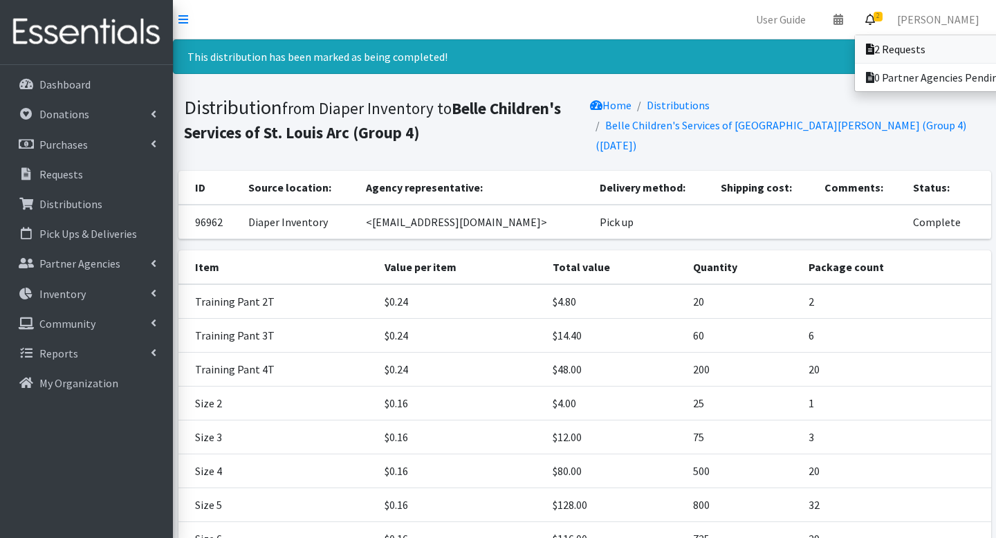
click at [877, 40] on link "2 Requests" at bounding box center [951, 49] width 192 height 28
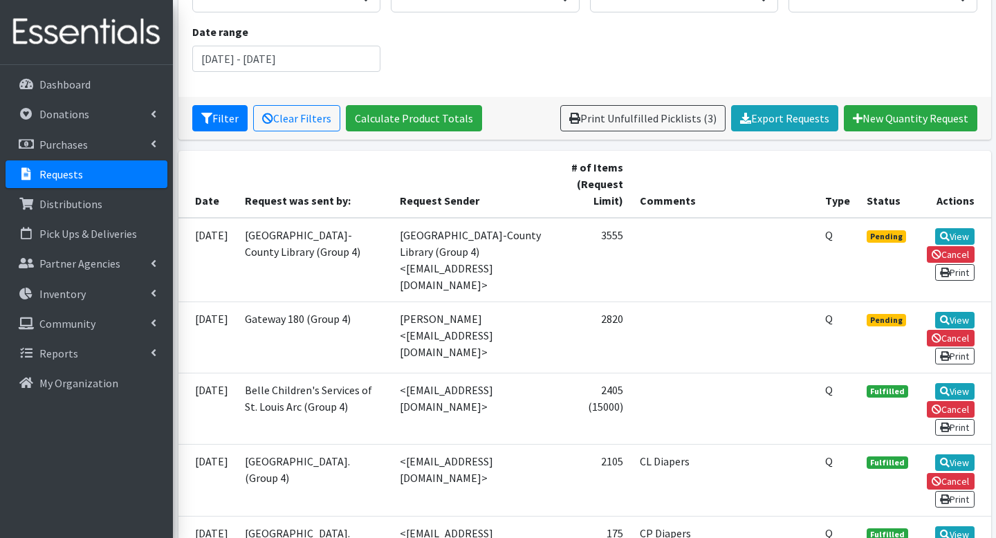
scroll to position [194, 0]
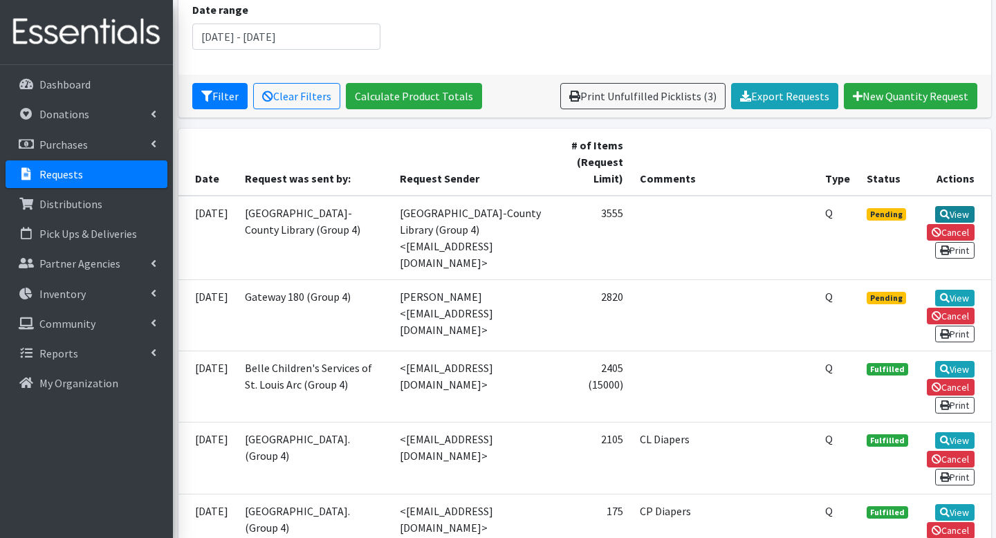
click at [960, 210] on link "View" at bounding box center [954, 214] width 39 height 17
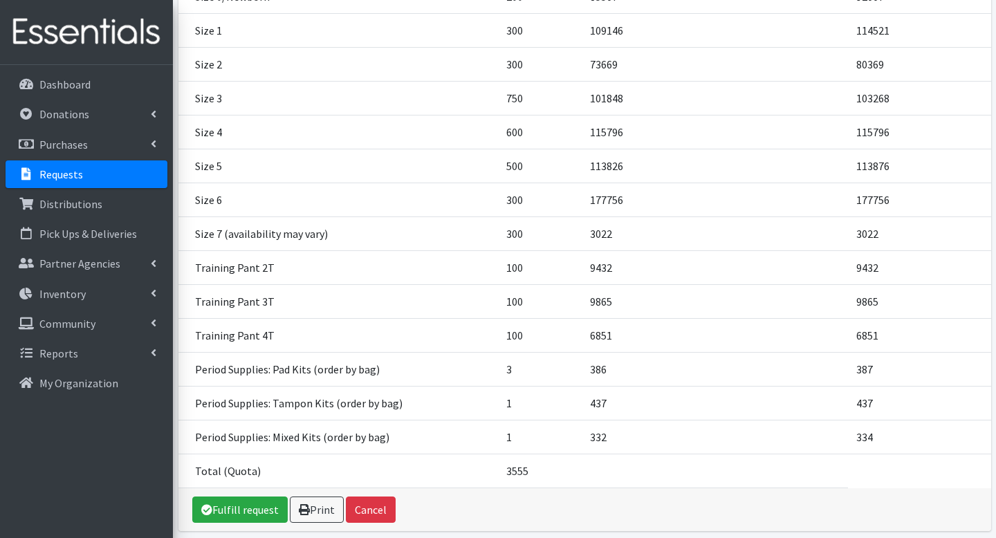
scroll to position [328, 0]
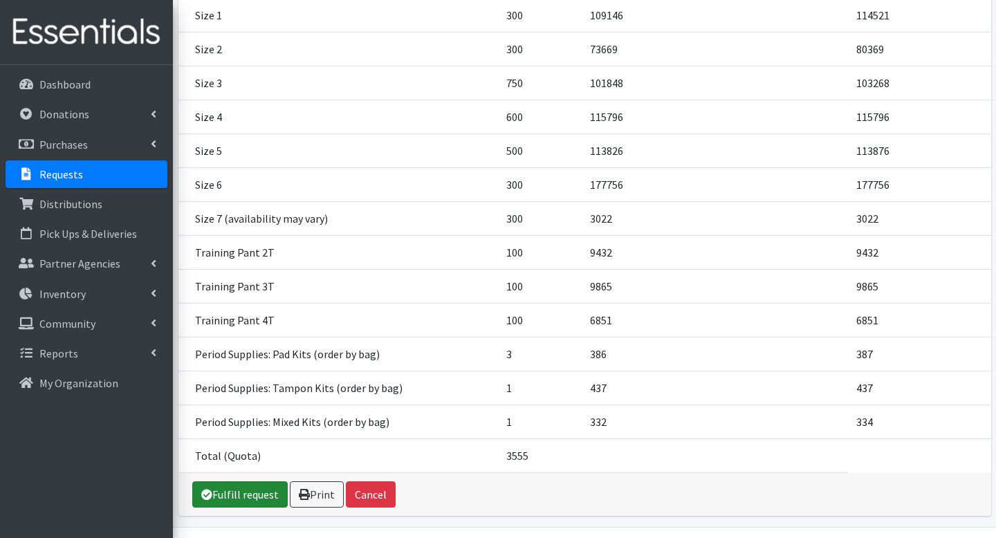
click at [269, 481] on link "Fulfill request" at bounding box center [239, 494] width 95 height 26
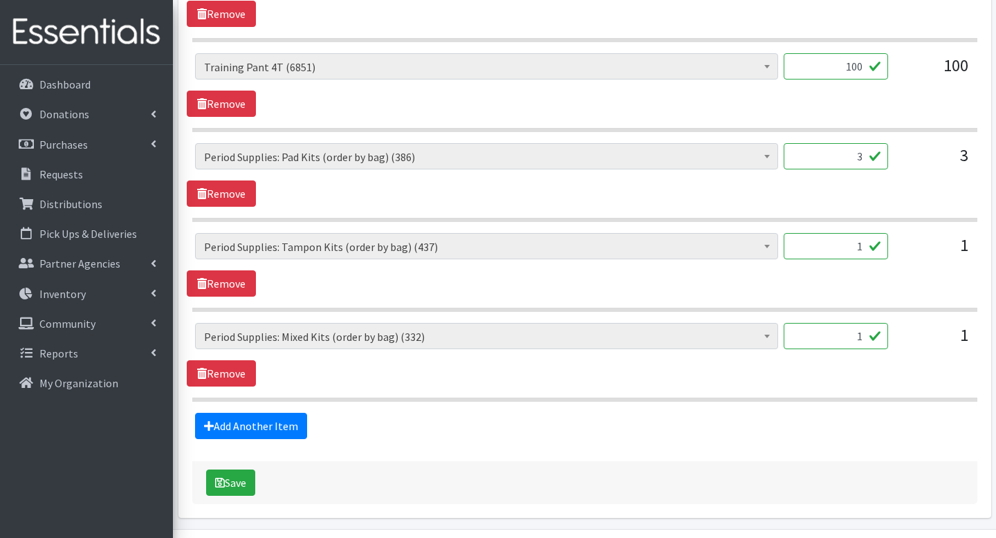
scroll to position [1559, 0]
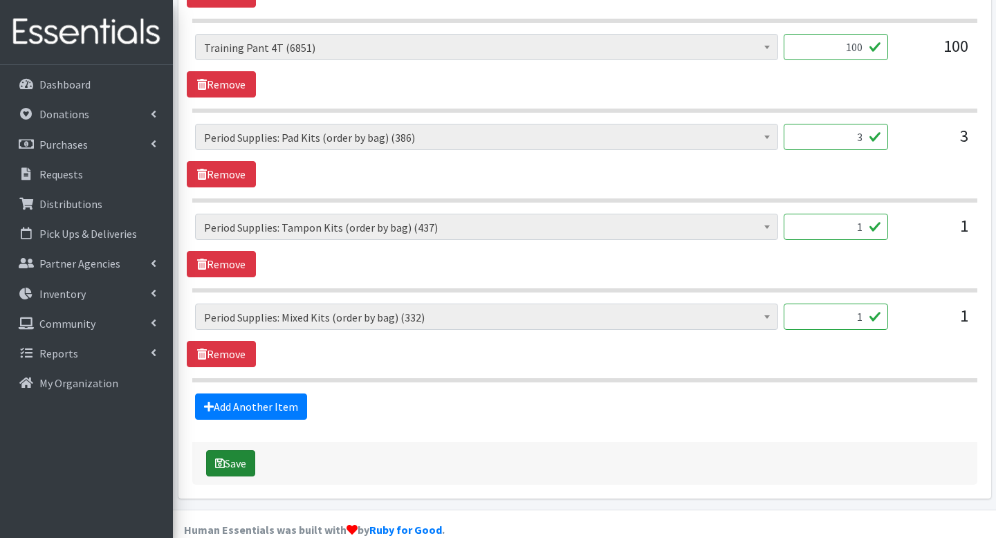
click at [241, 450] on button "Save" at bounding box center [230, 463] width 49 height 26
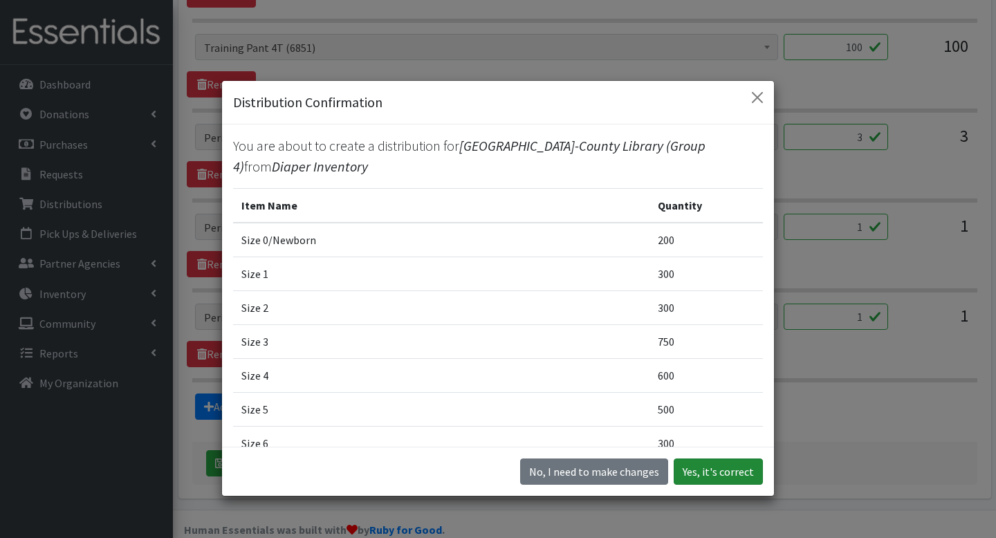
click at [712, 471] on button "Yes, it's correct" at bounding box center [718, 471] width 89 height 26
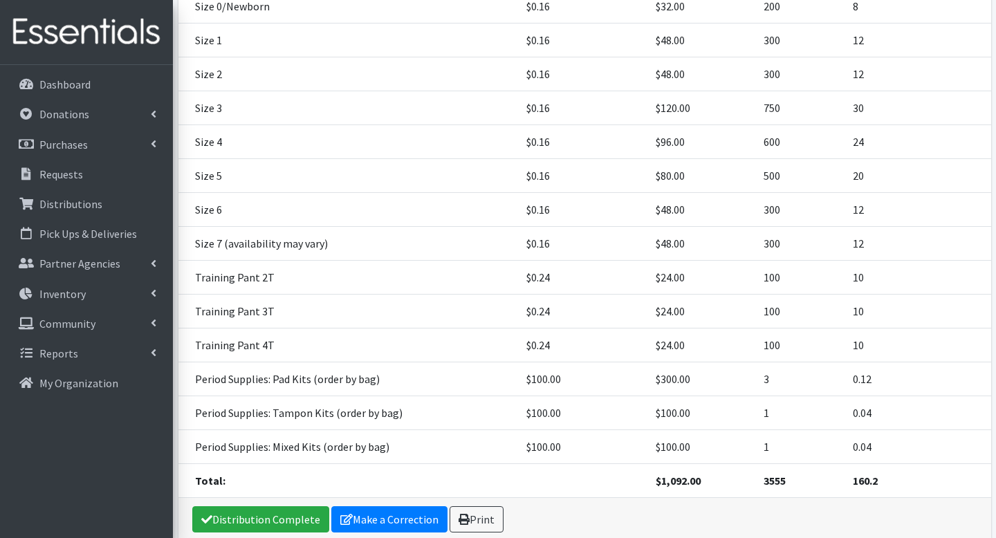
scroll to position [349, 0]
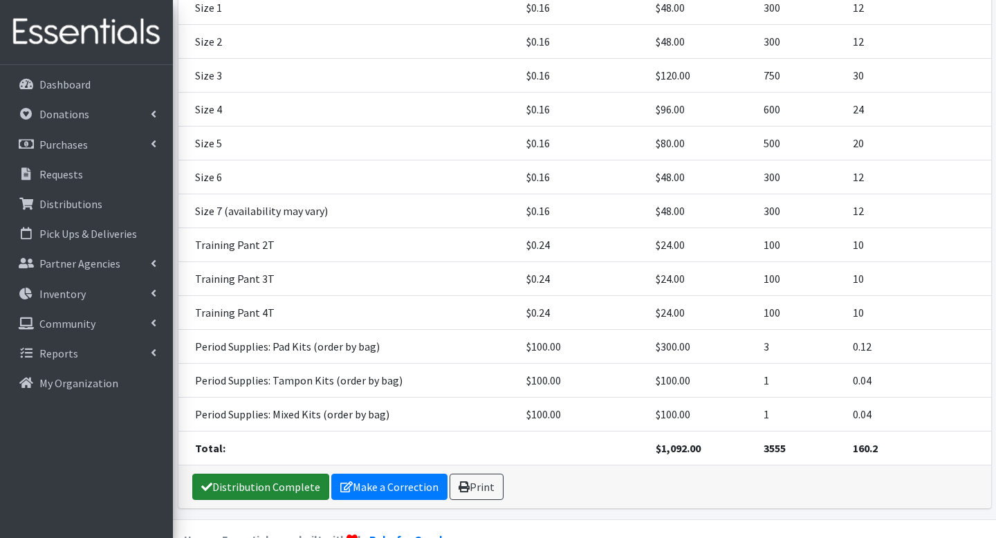
click at [257, 474] on link "Distribution Complete" at bounding box center [260, 487] width 137 height 26
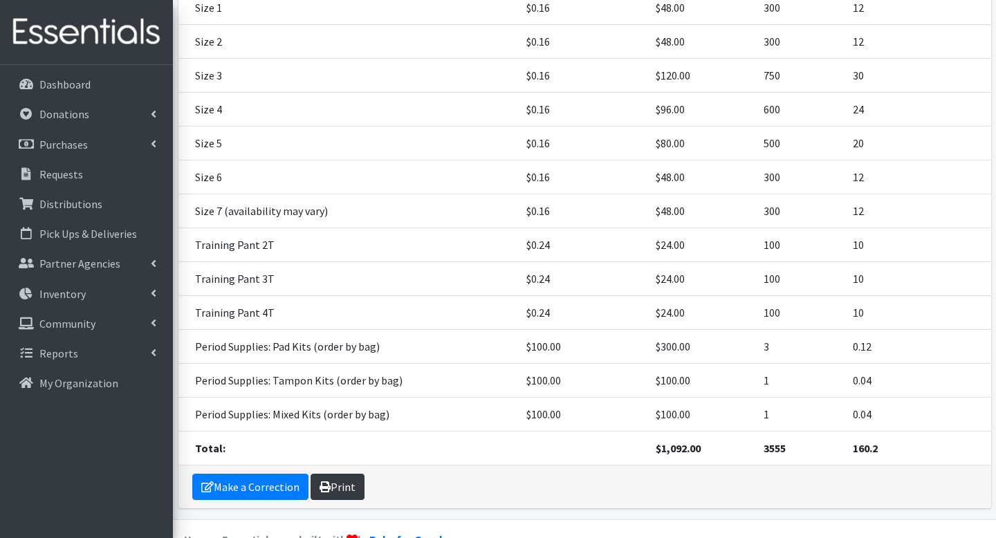
click at [344, 474] on link "Print" at bounding box center [337, 487] width 54 height 26
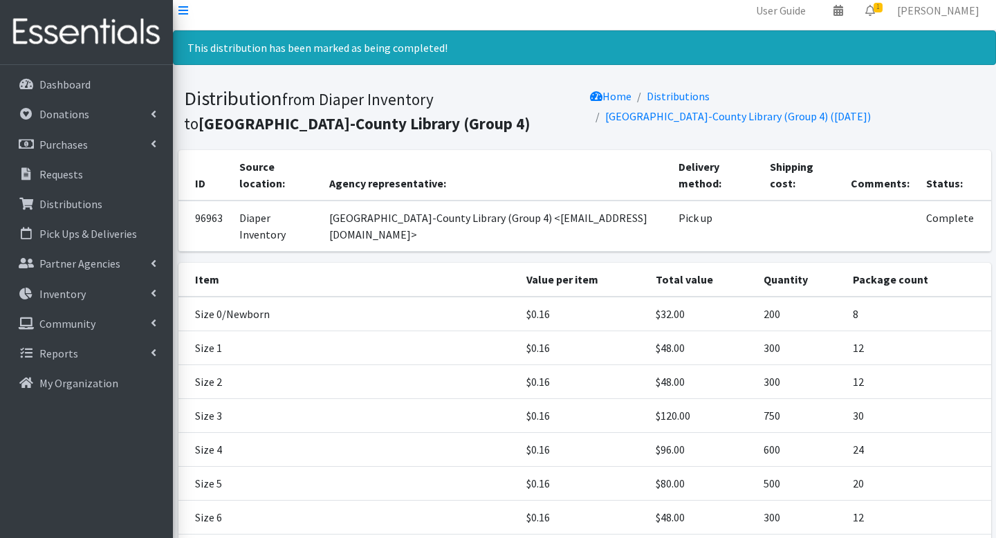
scroll to position [0, 0]
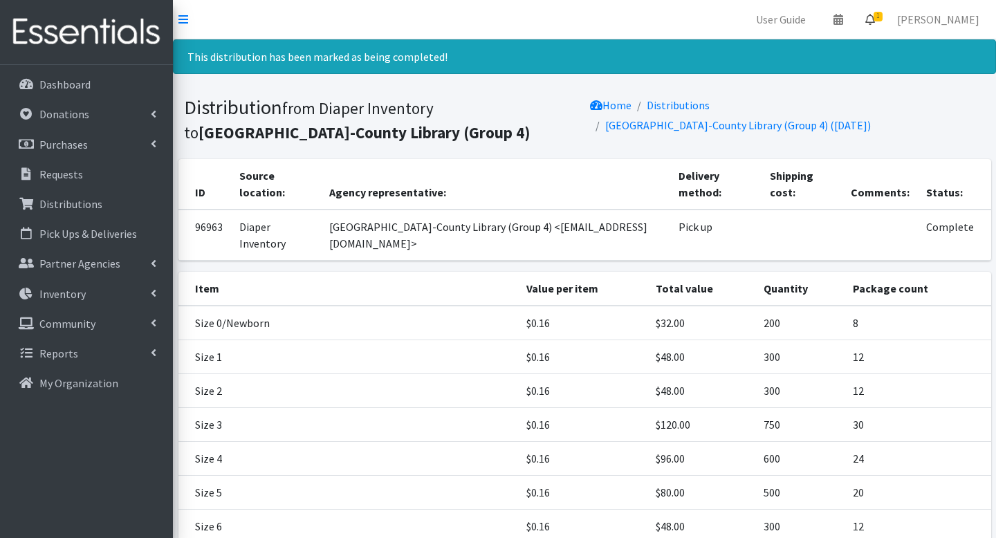
click at [882, 19] on span "1" at bounding box center [877, 17] width 9 height 10
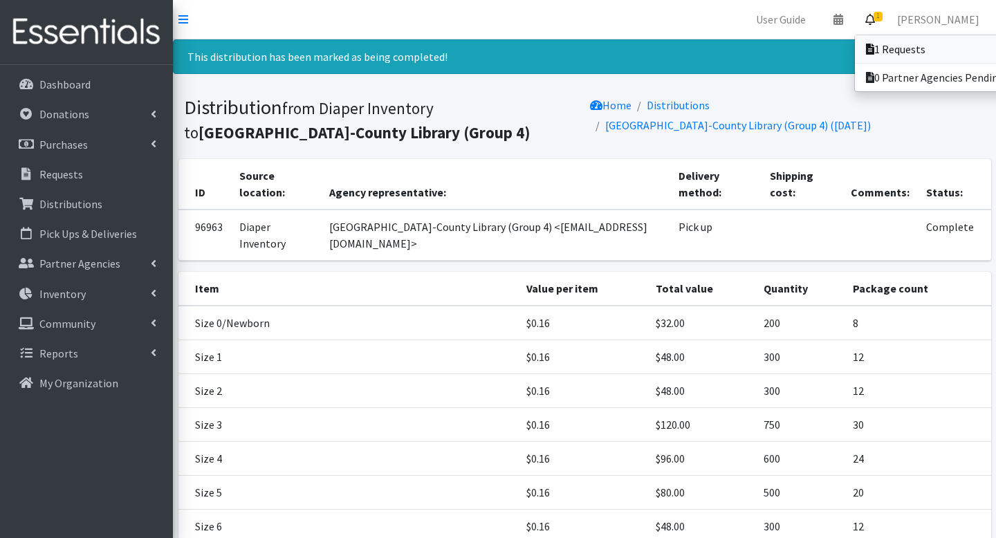
click at [877, 39] on link "1 Requests" at bounding box center [951, 49] width 192 height 28
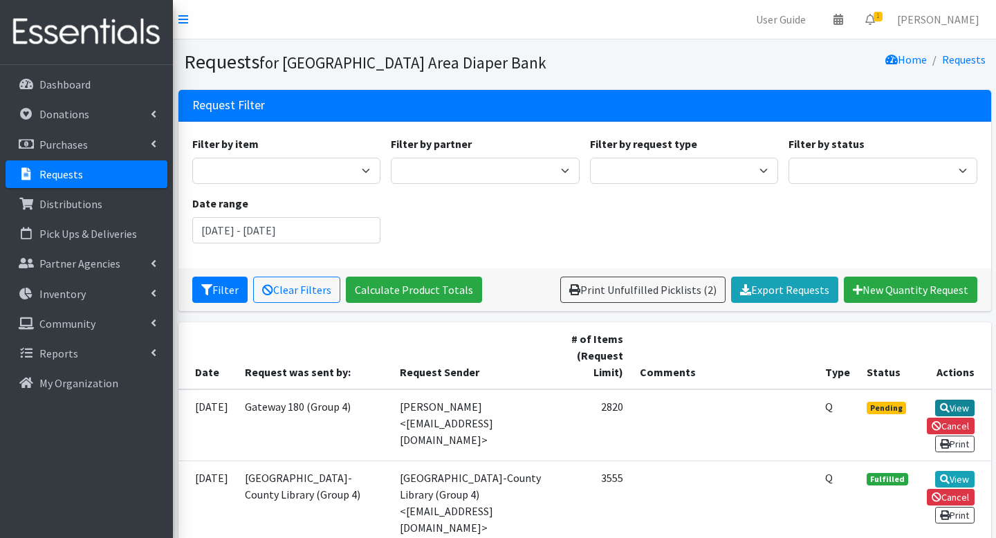
click at [958, 406] on link "View" at bounding box center [954, 408] width 39 height 17
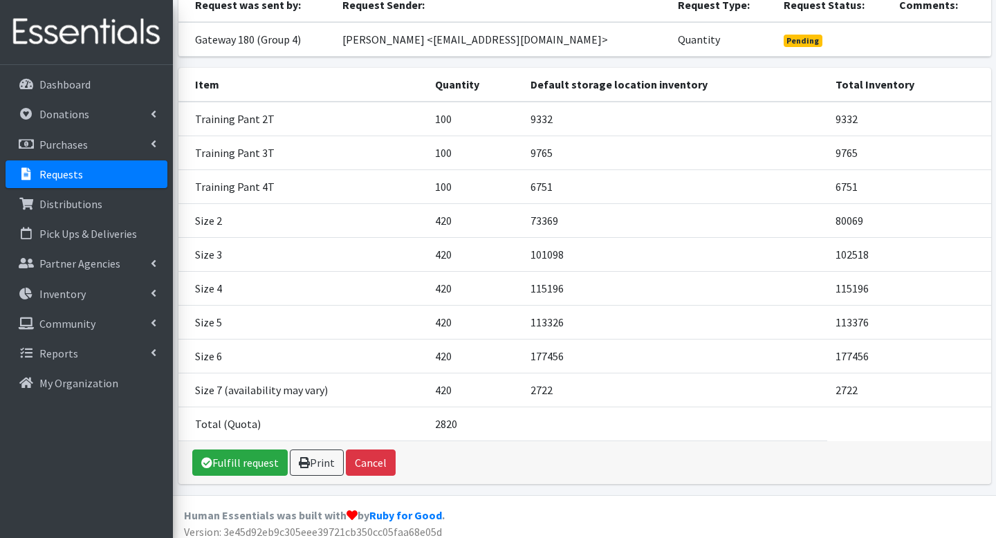
scroll to position [142, 0]
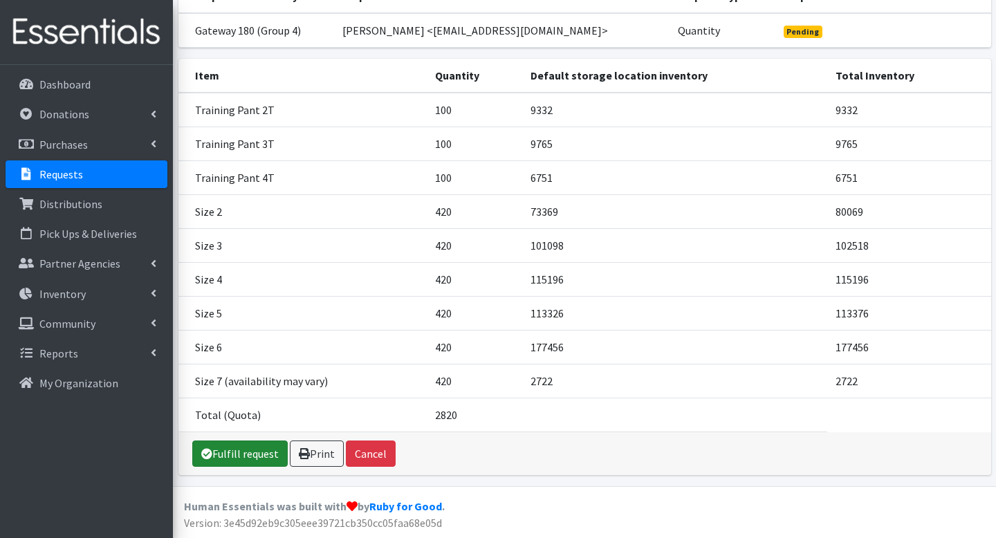
click at [236, 449] on link "Fulfill request" at bounding box center [239, 453] width 95 height 26
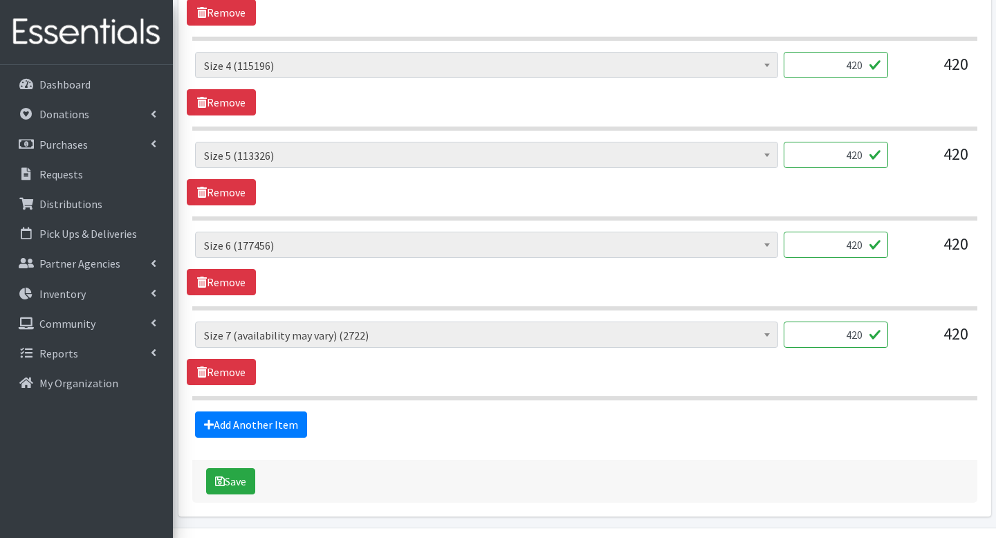
scroll to position [1109, 0]
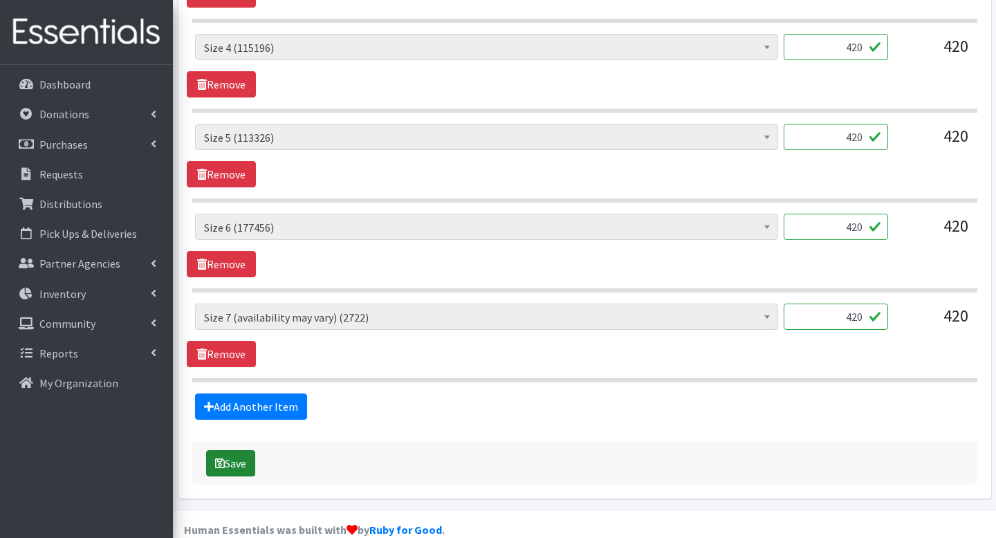
click at [219, 458] on icon "submit" at bounding box center [220, 463] width 10 height 11
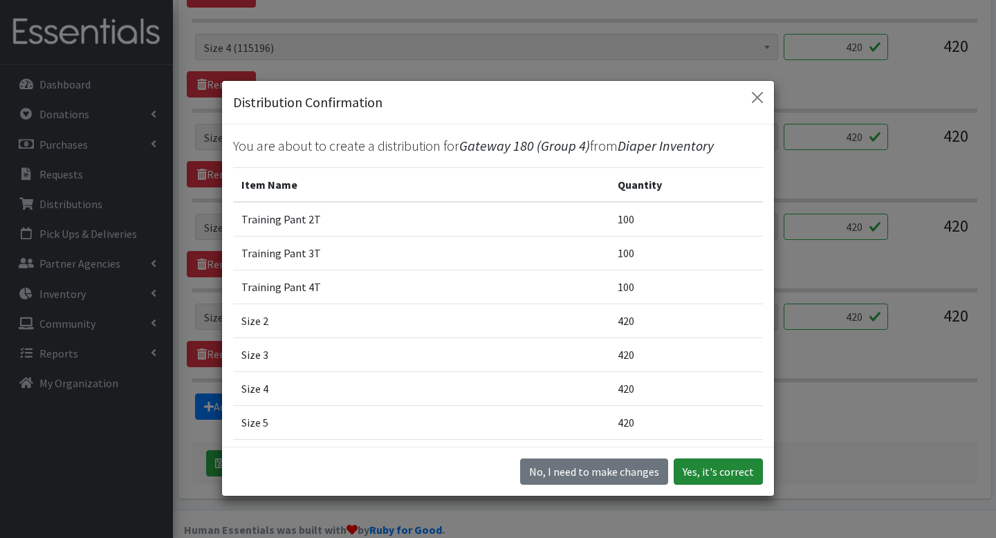
click at [713, 467] on button "Yes, it's correct" at bounding box center [718, 471] width 89 height 26
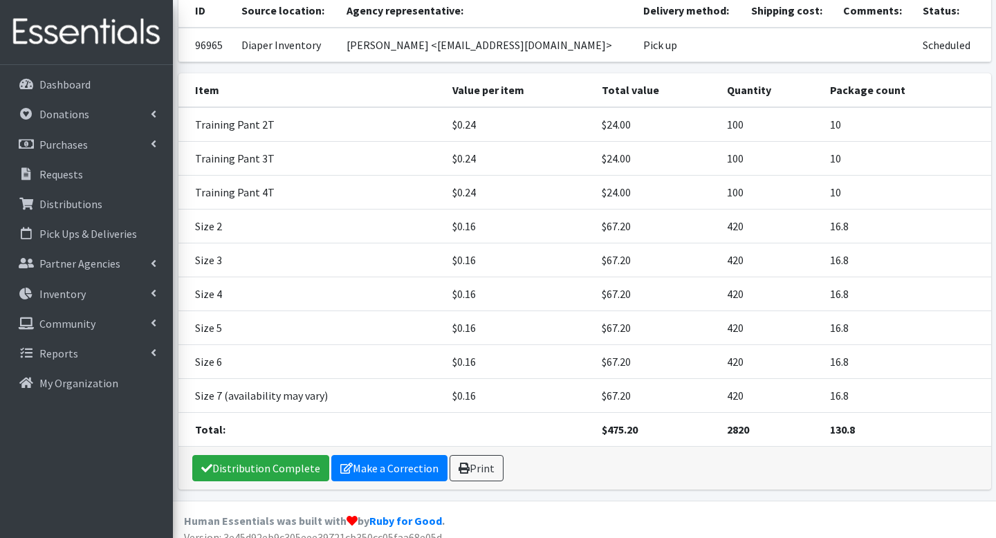
scroll to position [180, 0]
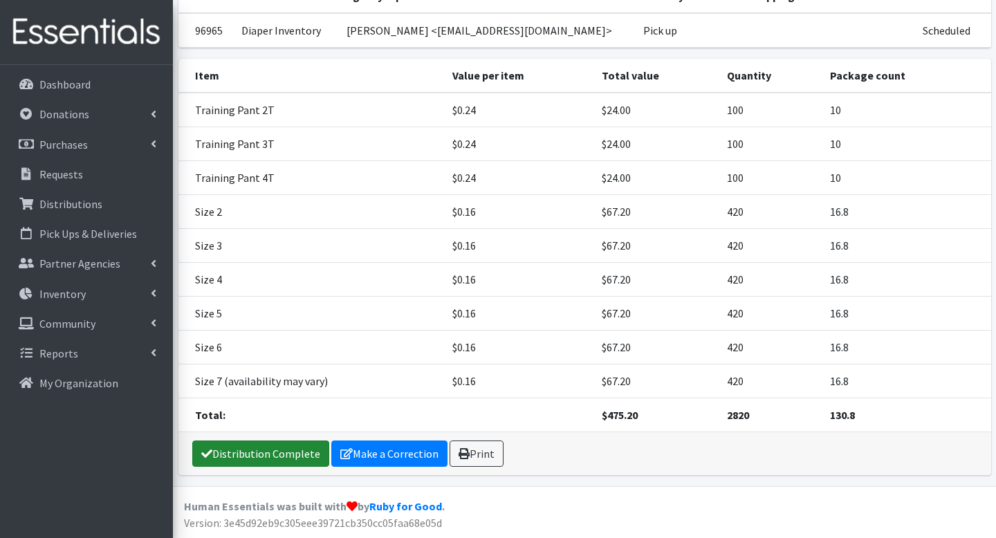
click at [286, 450] on link "Distribution Complete" at bounding box center [260, 453] width 137 height 26
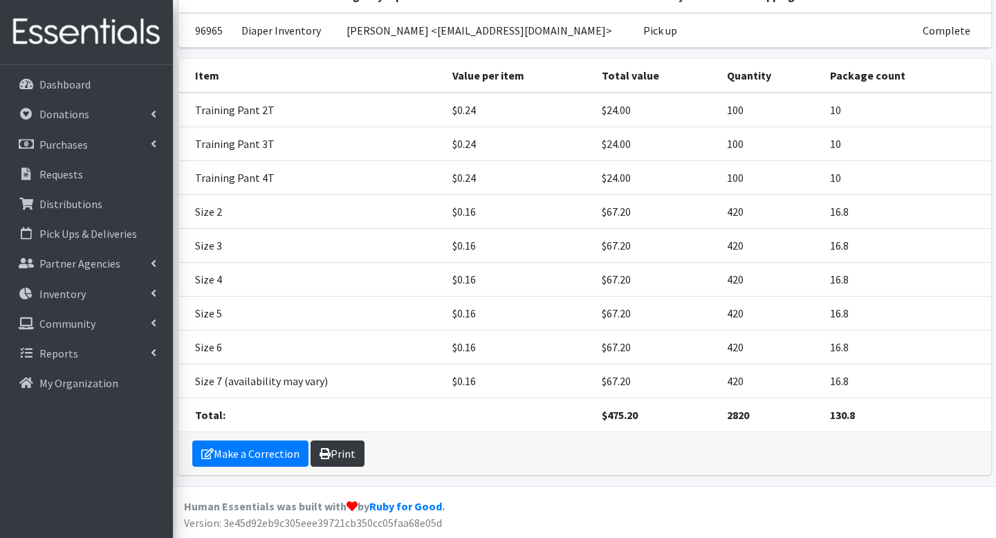
click at [343, 447] on link "Print" at bounding box center [337, 453] width 54 height 26
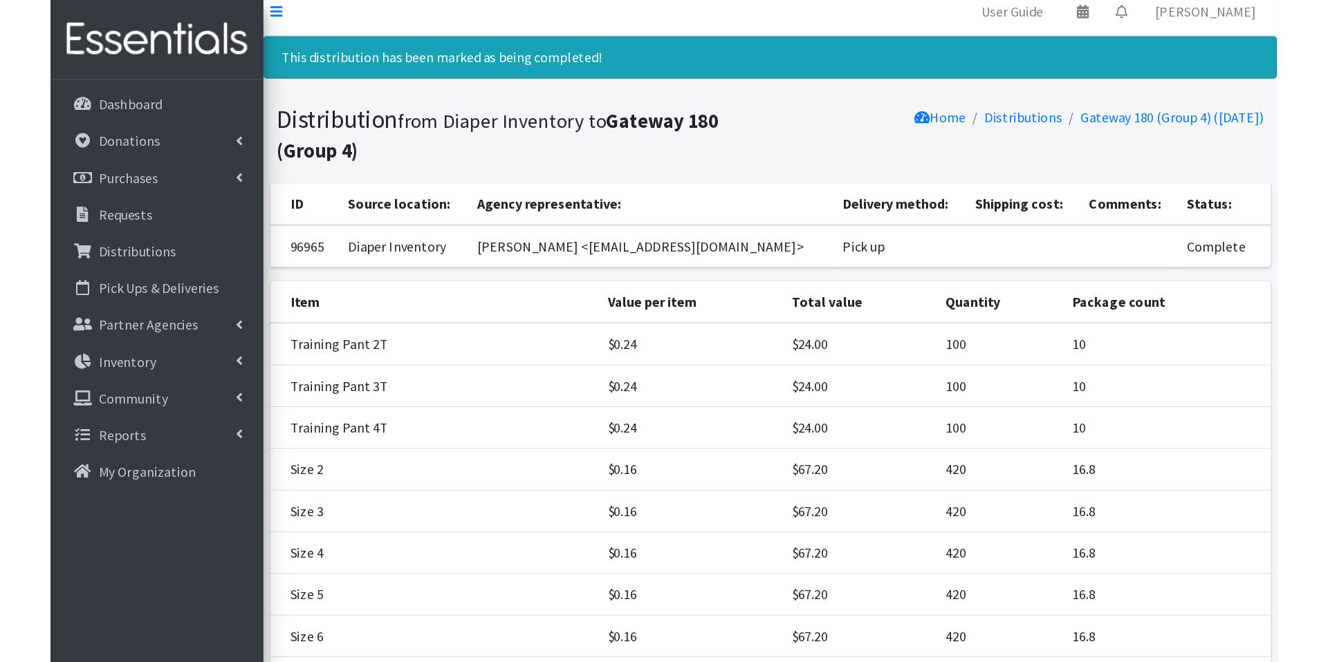
scroll to position [0, 0]
